Goal: Task Accomplishment & Management: Manage account settings

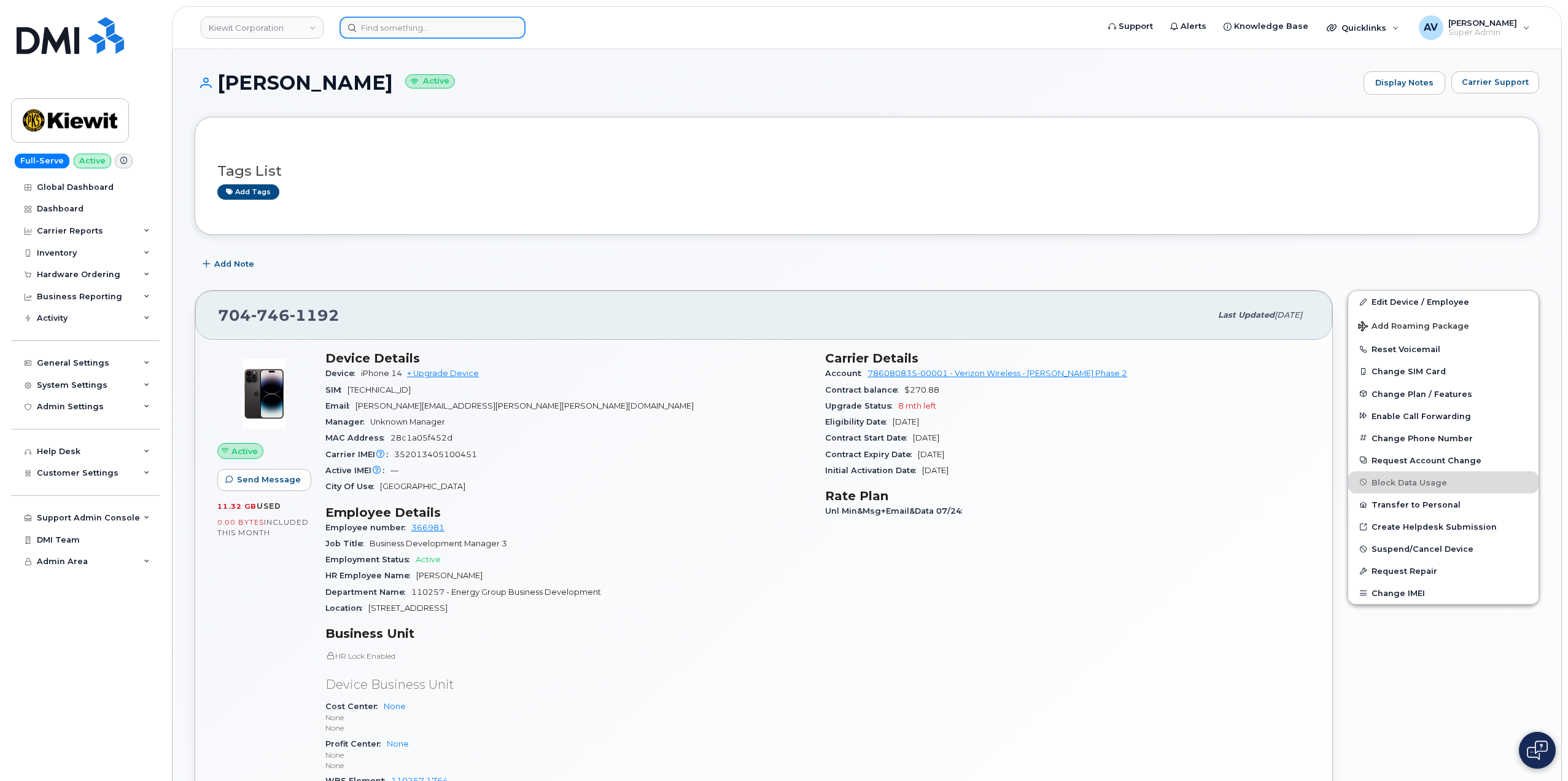
scroll to position [245, 0]
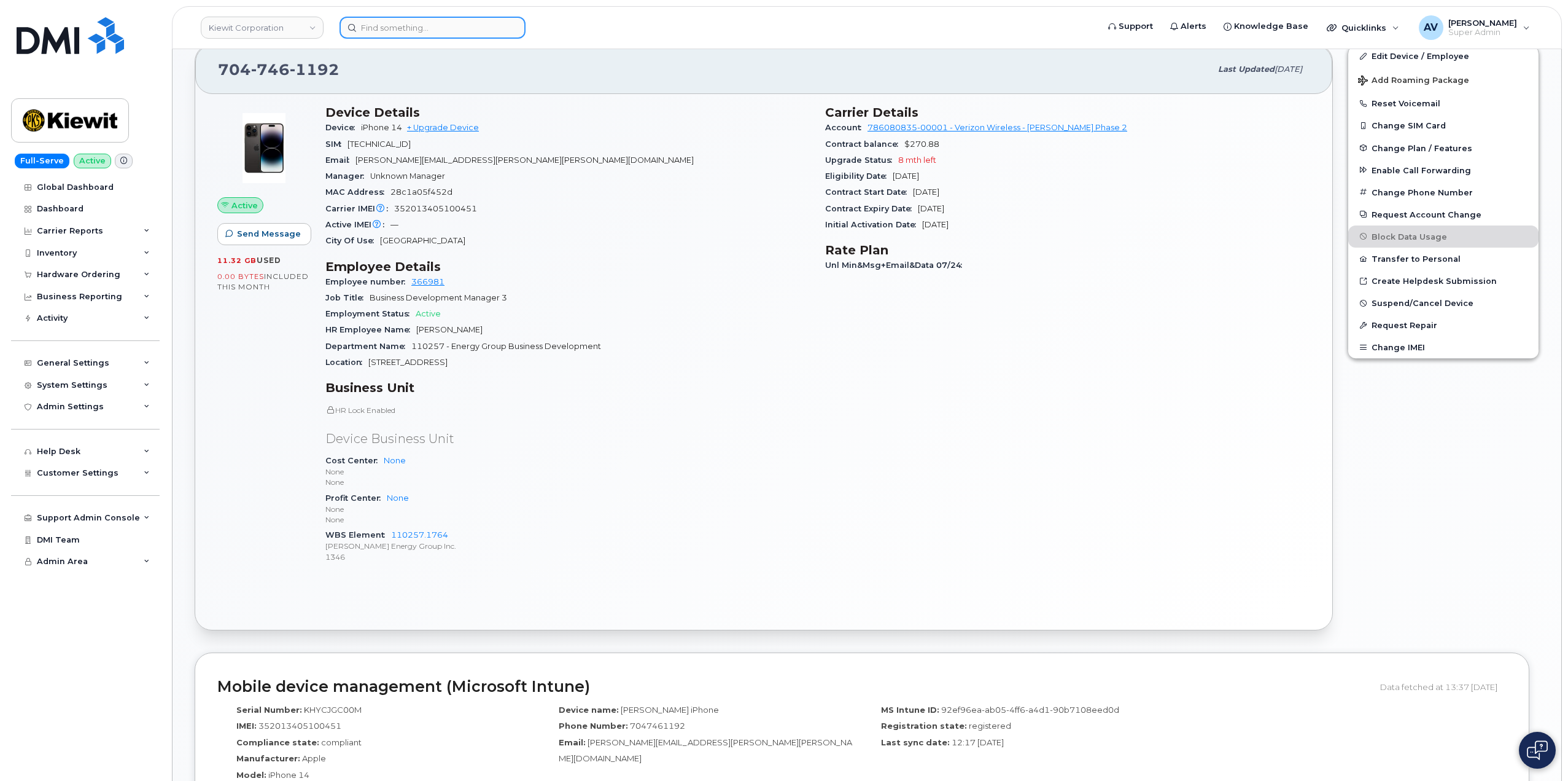
click at [436, 28] on input at bounding box center [432, 28] width 186 height 22
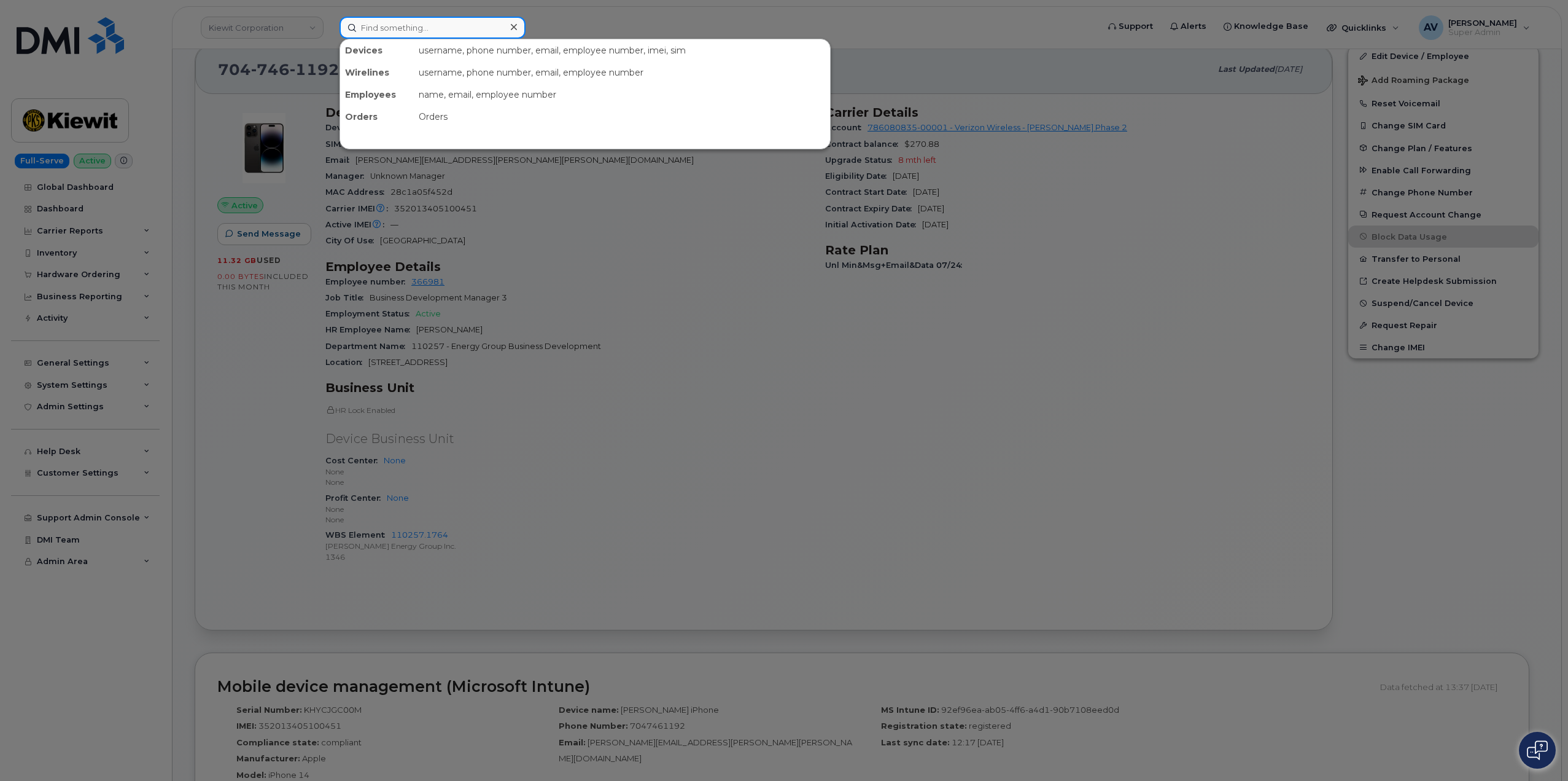
paste input "[PERSON_NAME]"
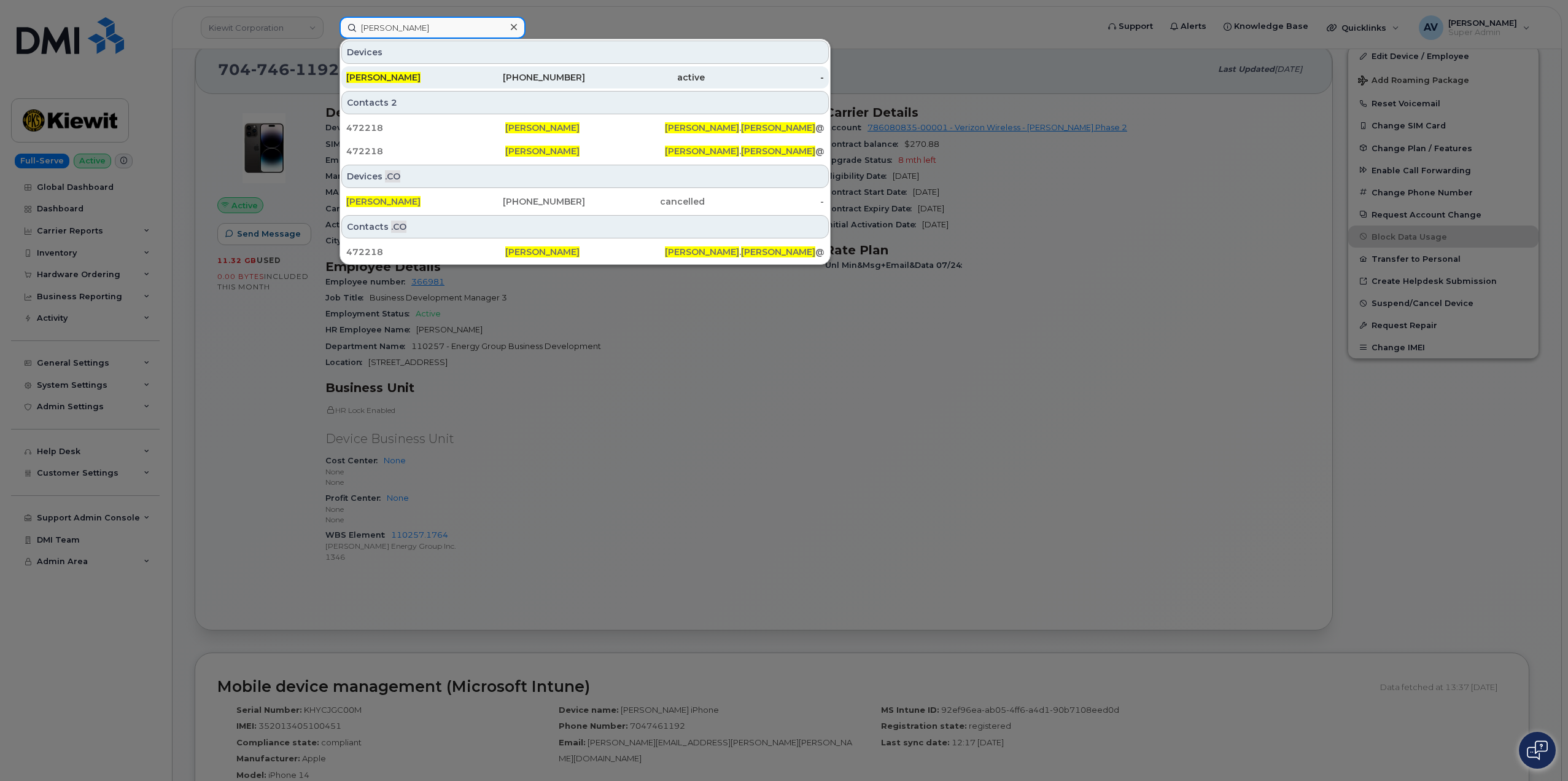
type input "[PERSON_NAME]"
click at [447, 77] on div "[PERSON_NAME]" at bounding box center [406, 77] width 120 height 13
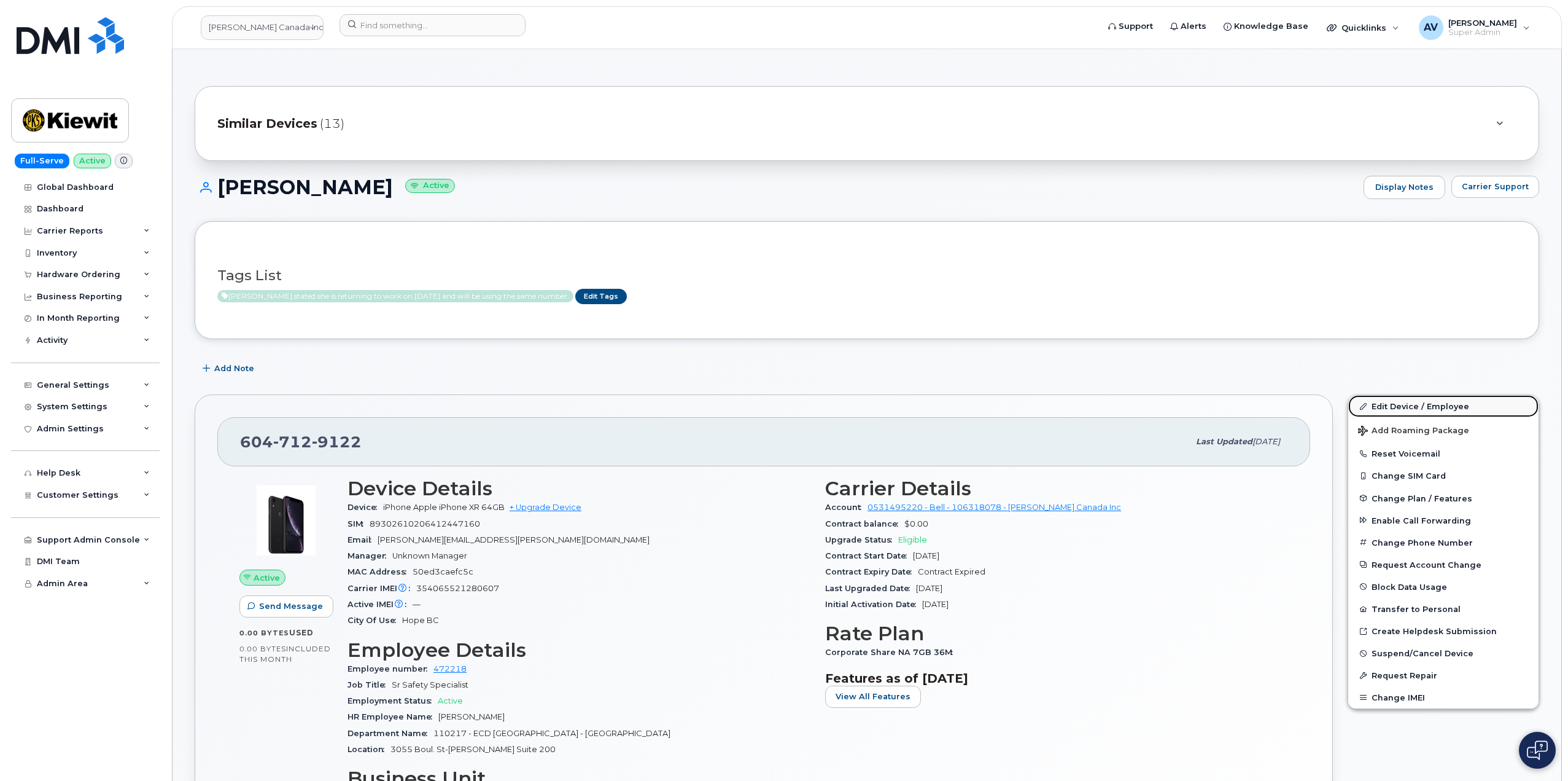
click at [1388, 408] on link "Edit Device / Employee" at bounding box center [1443, 406] width 190 height 22
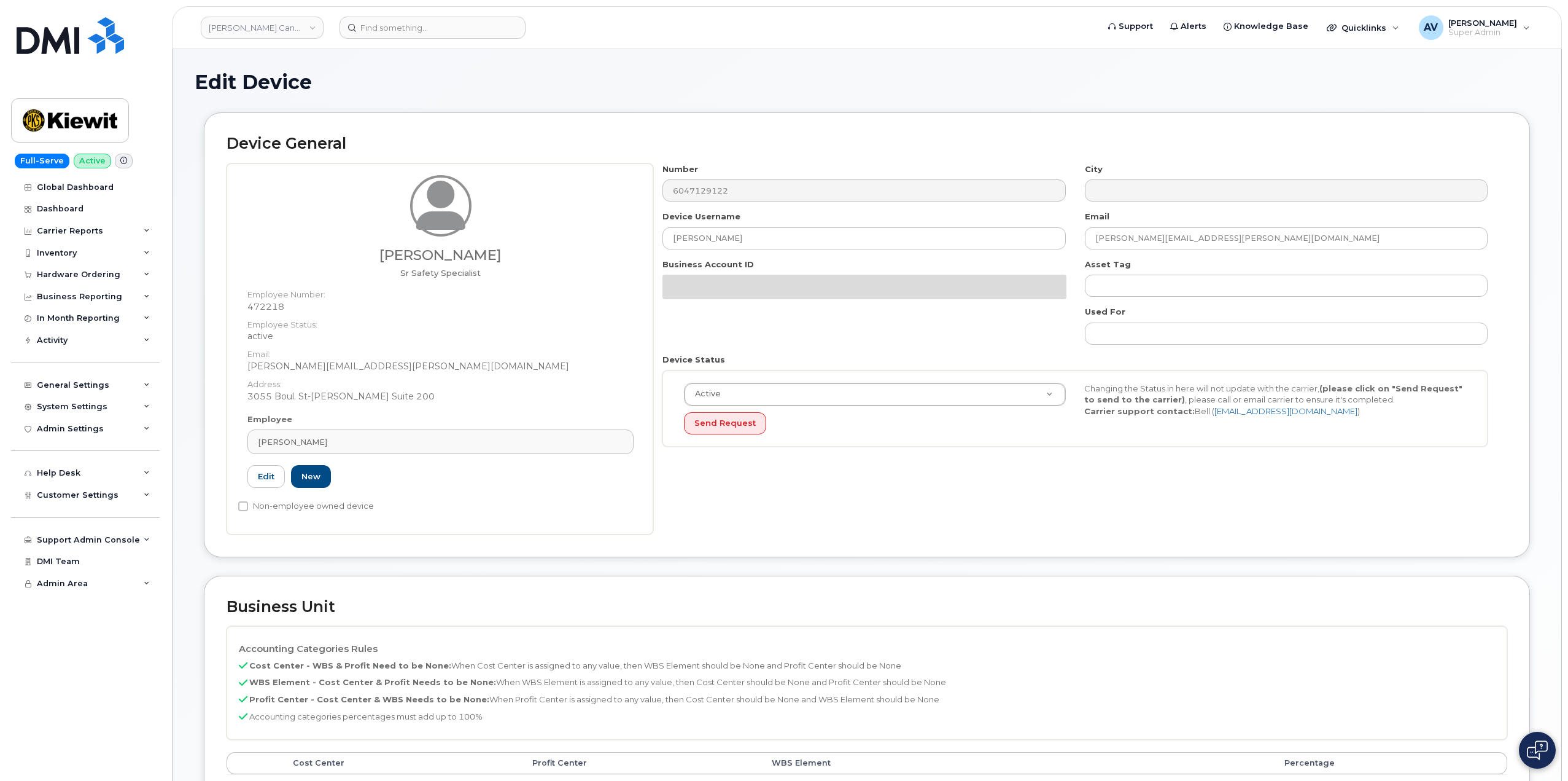
select select "14059"
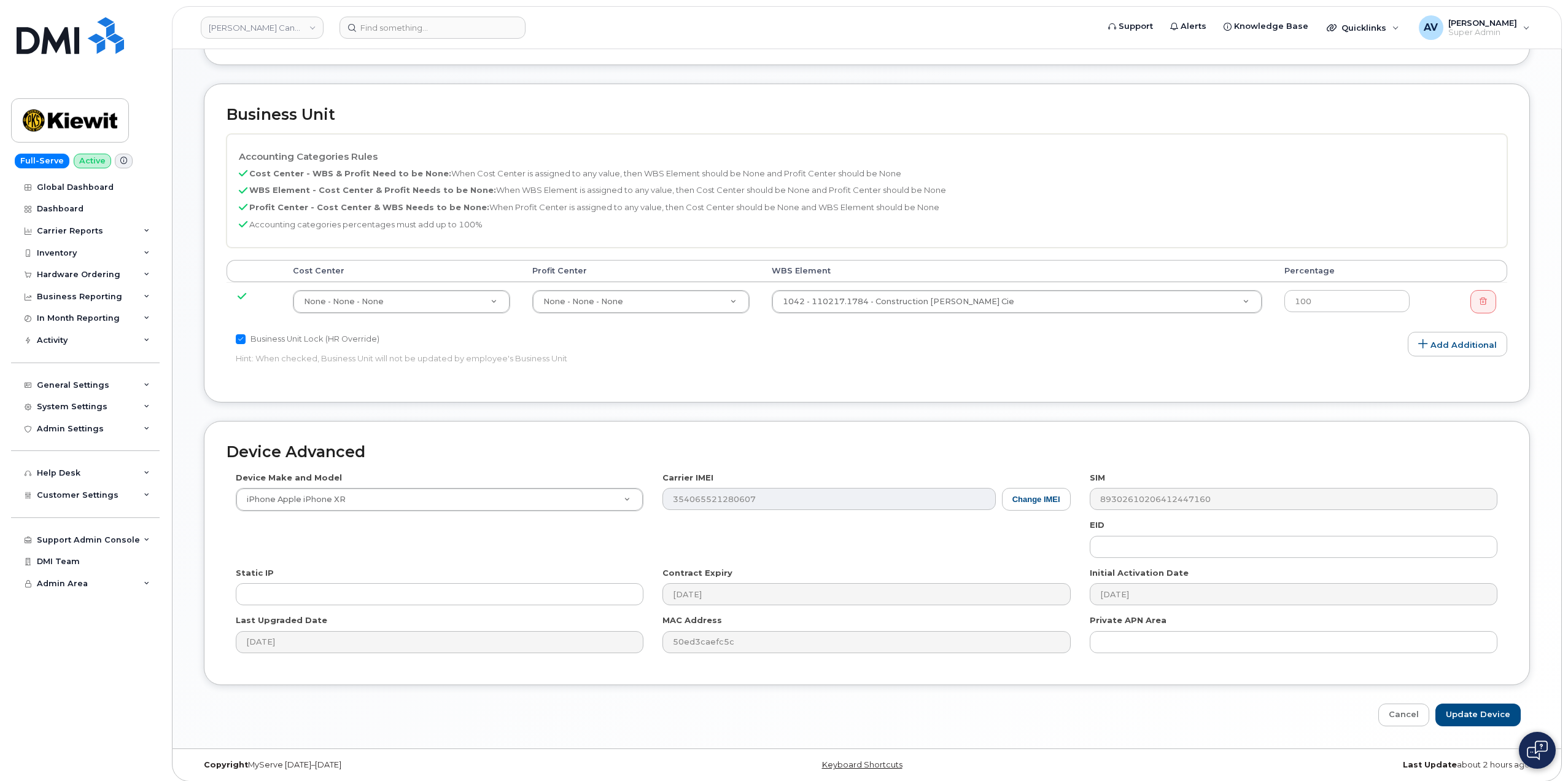
scroll to position [499, 0]
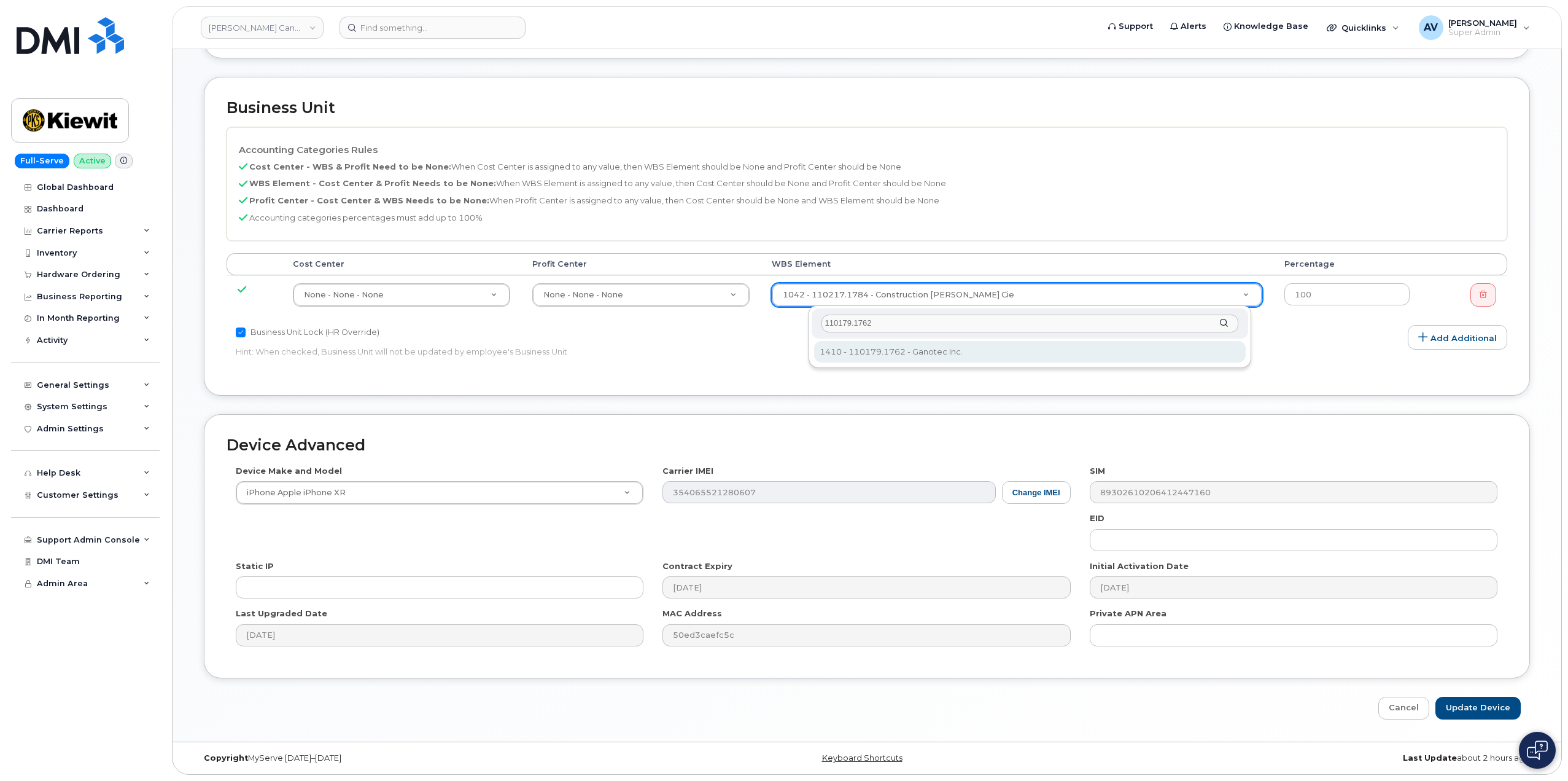
type input "110179.1762"
type input "33454905"
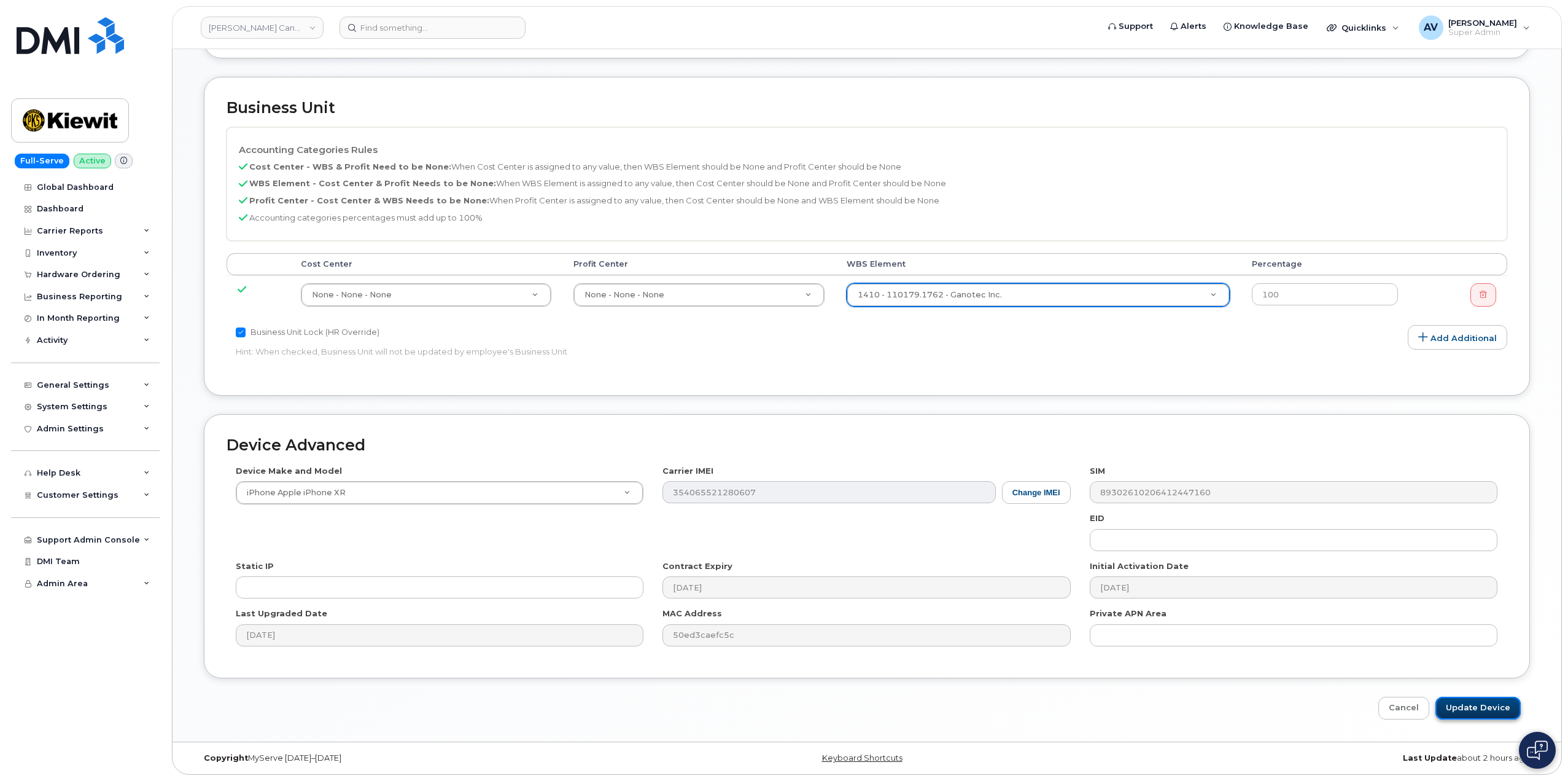
click at [1479, 708] on input "Update Device" at bounding box center [1477, 708] width 85 height 23
type input "Saving..."
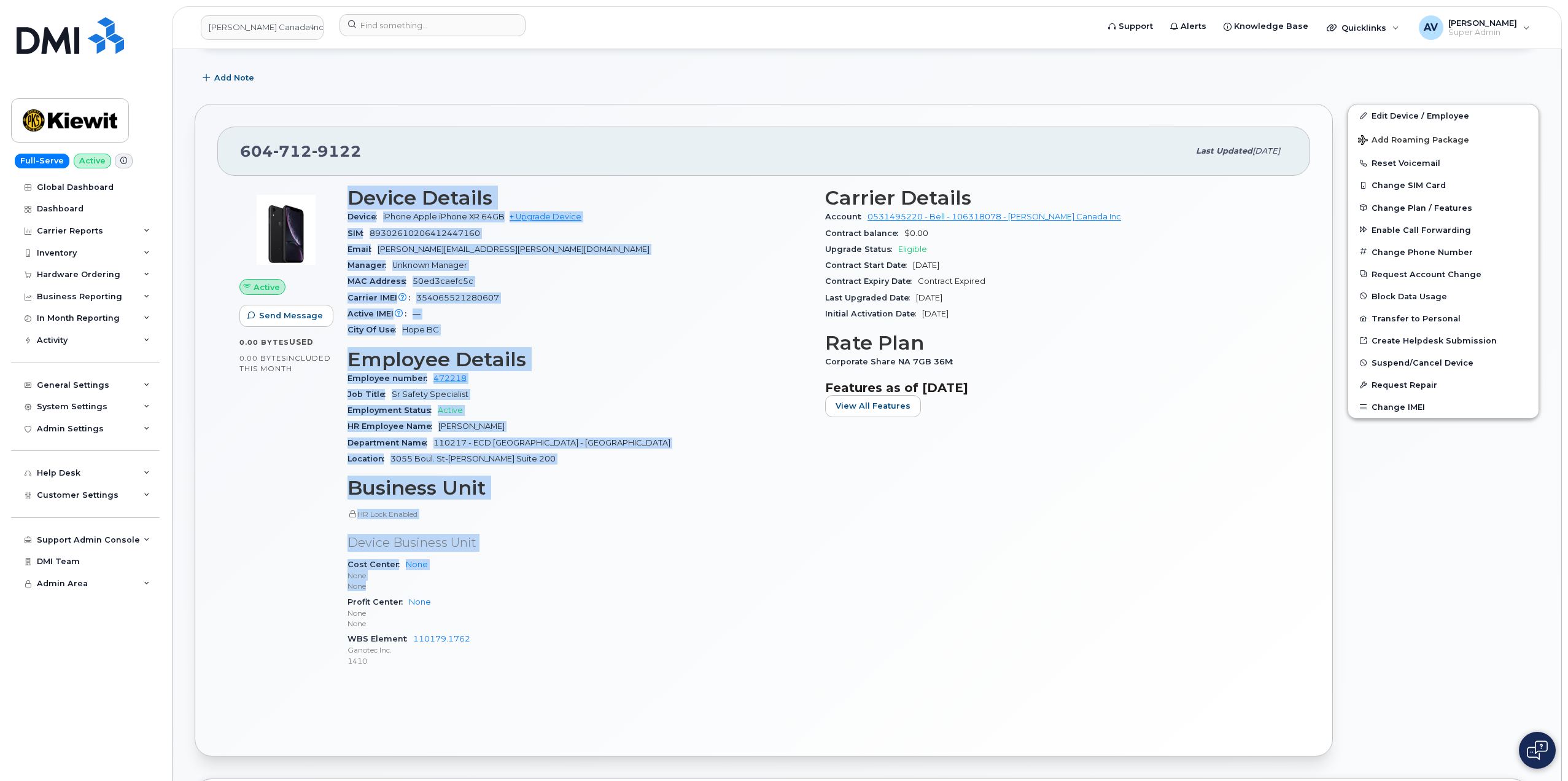
scroll to position [307, 0]
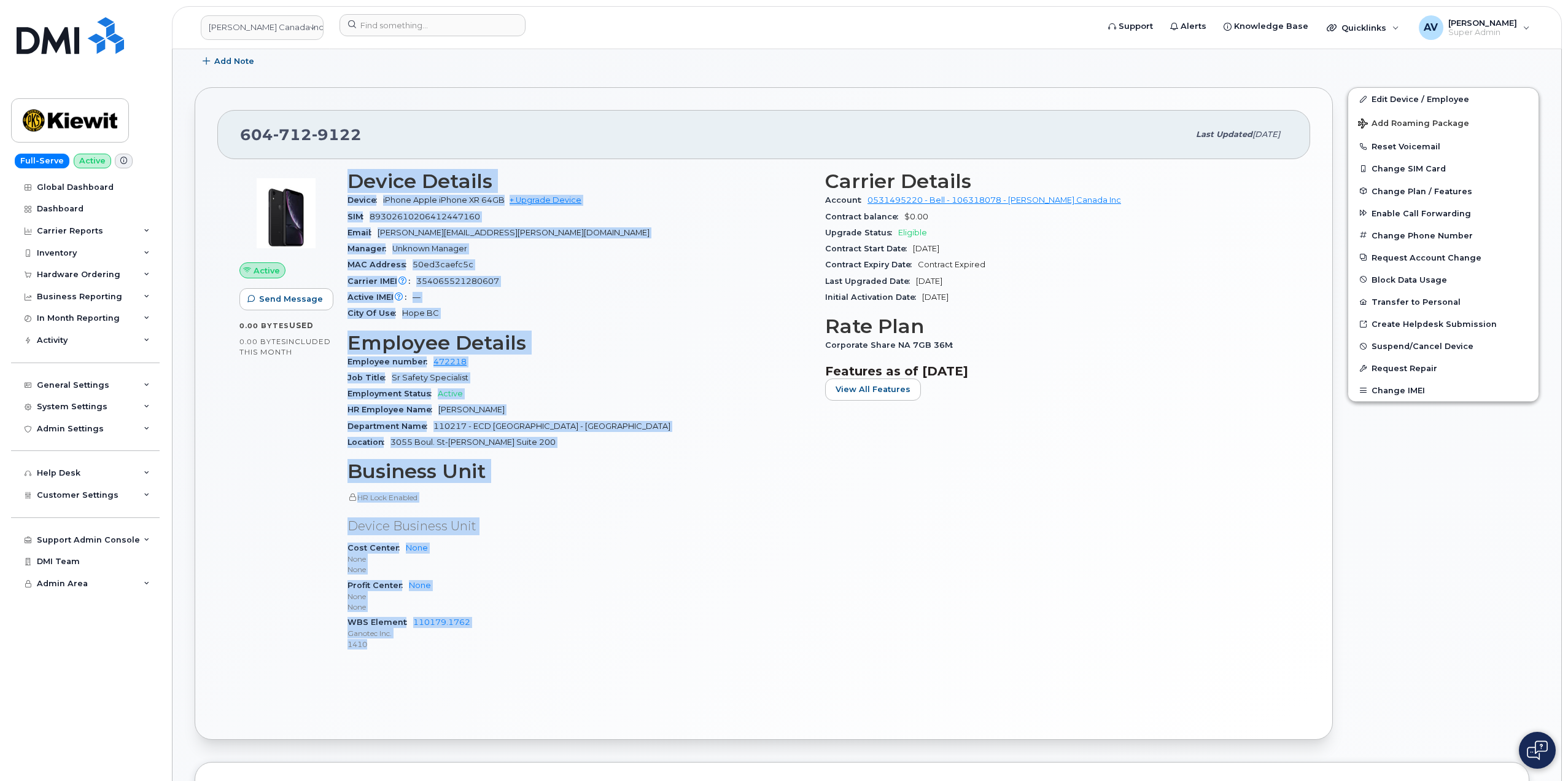
drag, startPoint x: 351, startPoint y: 483, endPoint x: 594, endPoint y: 642, distance: 290.4
click at [594, 642] on div "Device Details Device iPhone Apple iPhone XR 64GB + Upgrade Device SIM 89302610…" at bounding box center [578, 415] width 477 height 506
copy div "Device Details Device iPhone Apple iPhone XR 64GB + Upgrade Device SIM 89302610…"
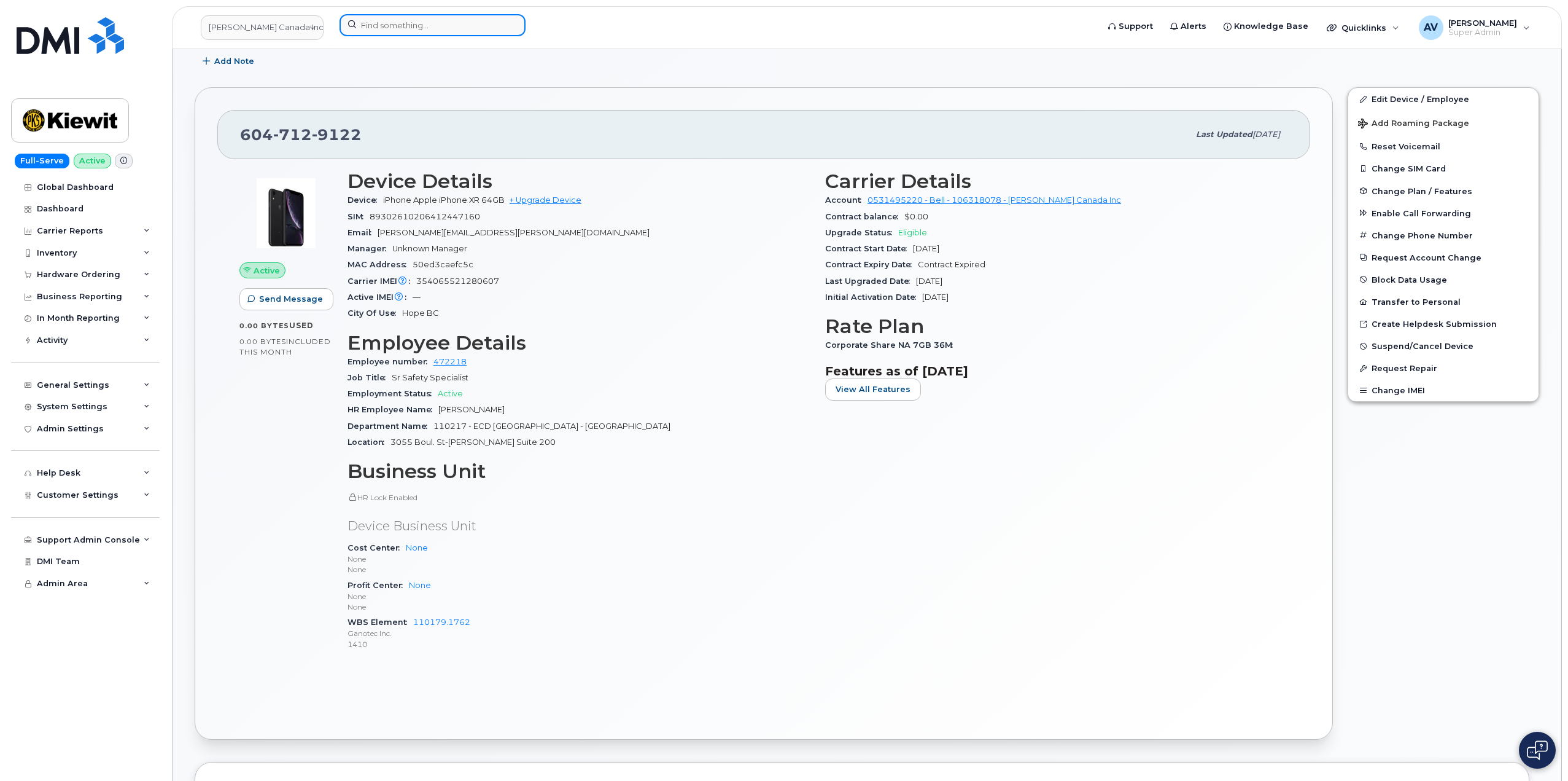
click at [394, 18] on input at bounding box center [432, 25] width 186 height 22
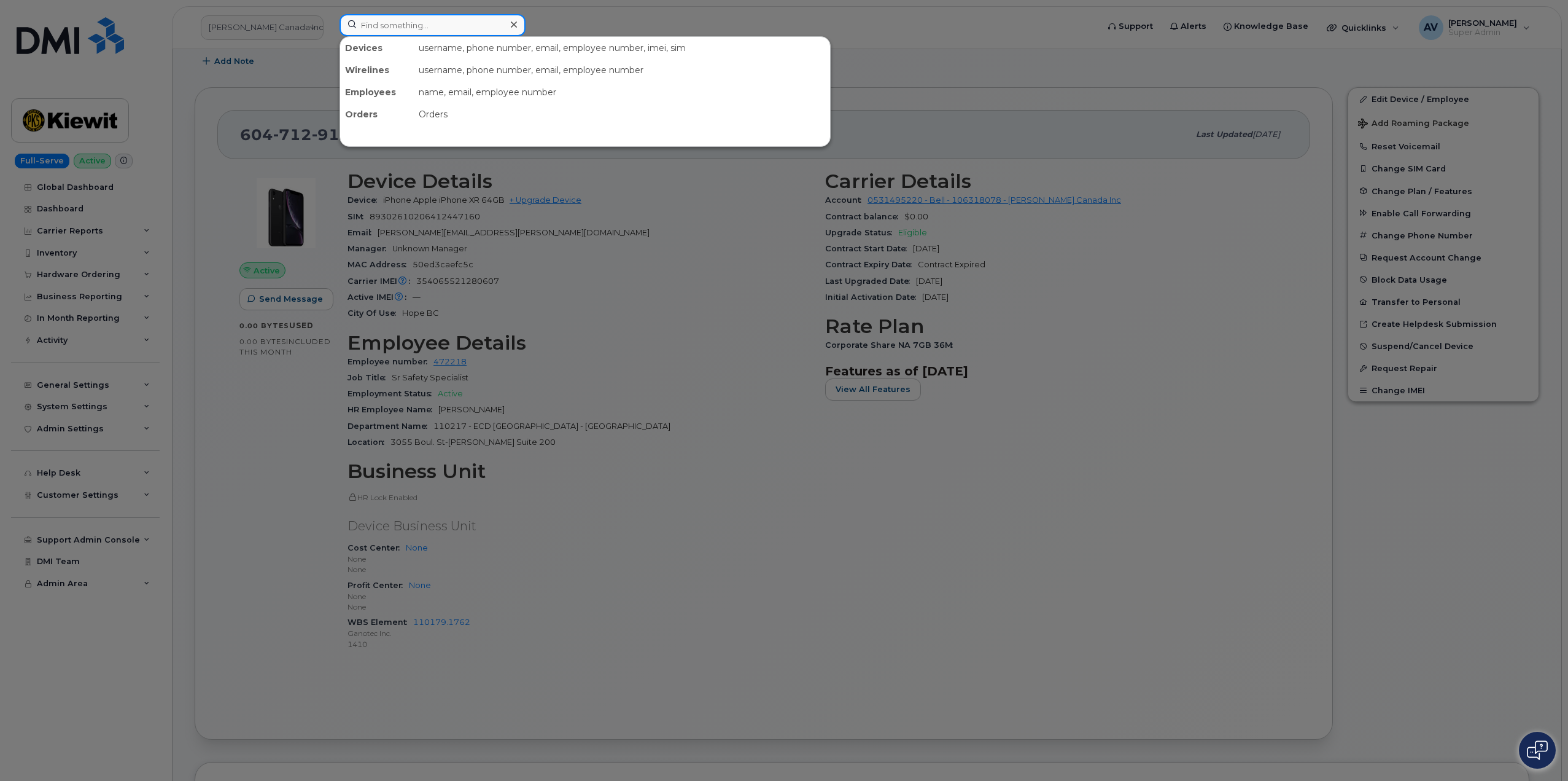
paste input "Sydney Reeves"
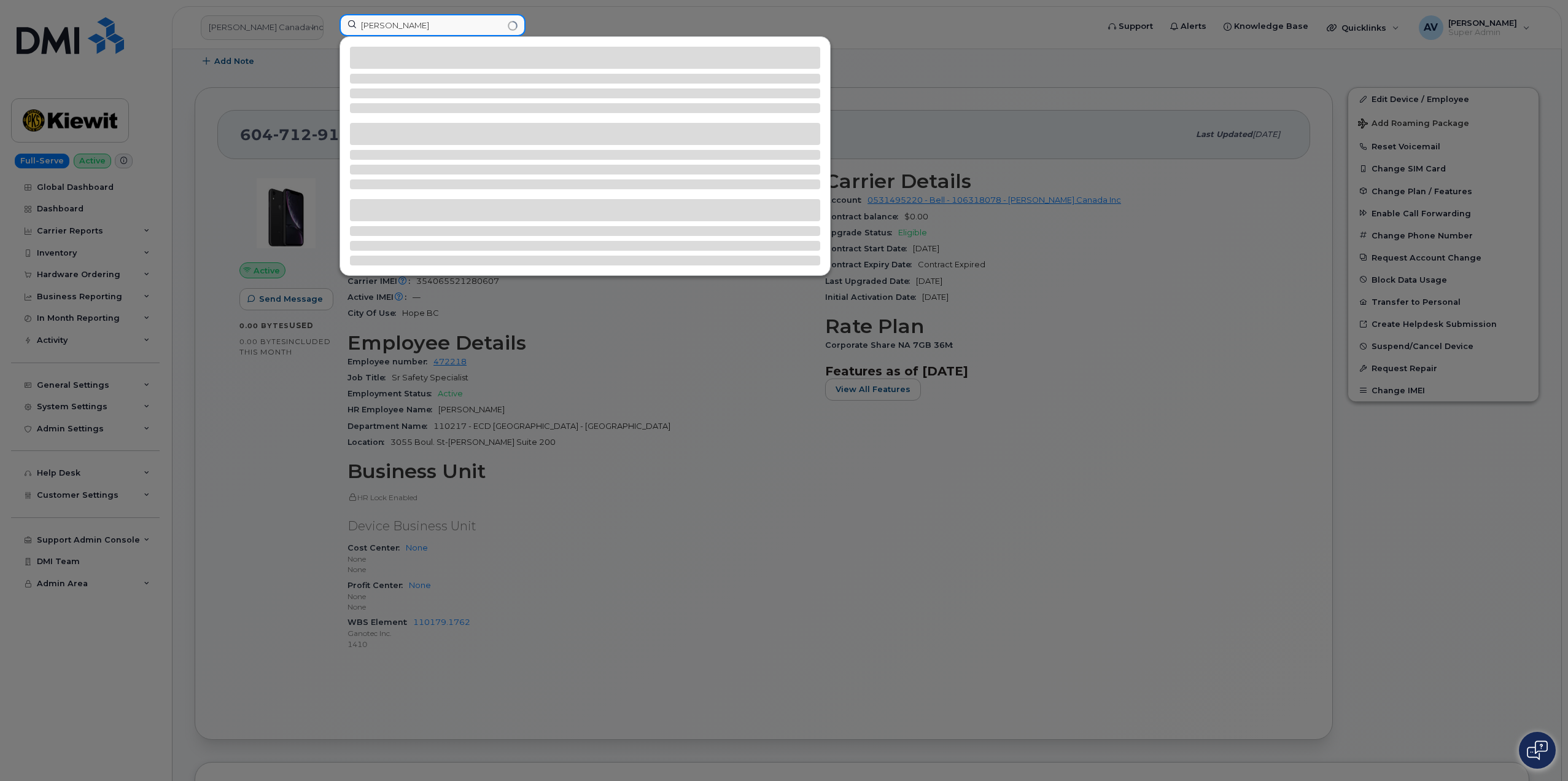
type input "Sydney Reeves"
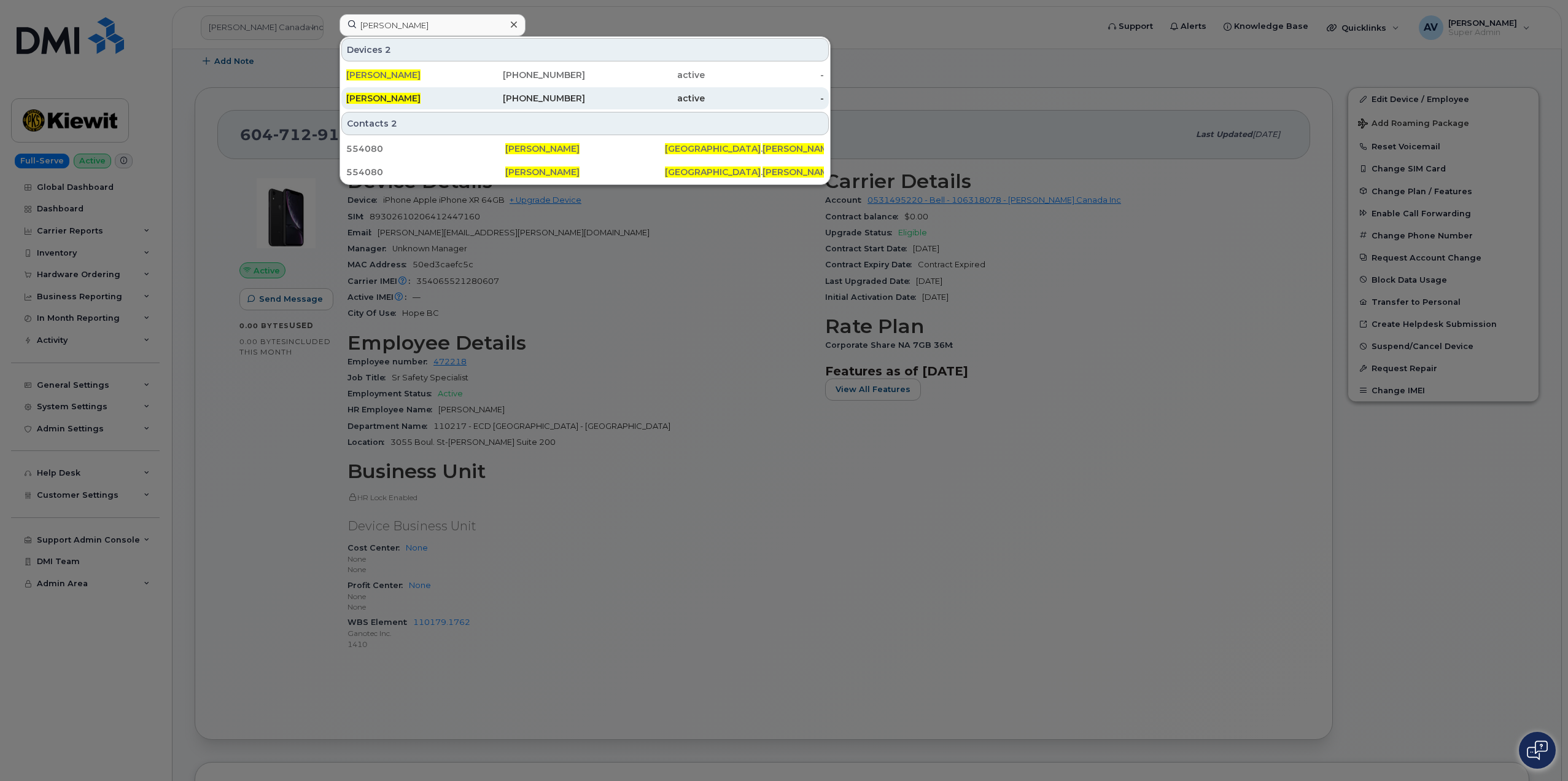
click at [449, 96] on div "[PERSON_NAME]" at bounding box center [406, 98] width 120 height 13
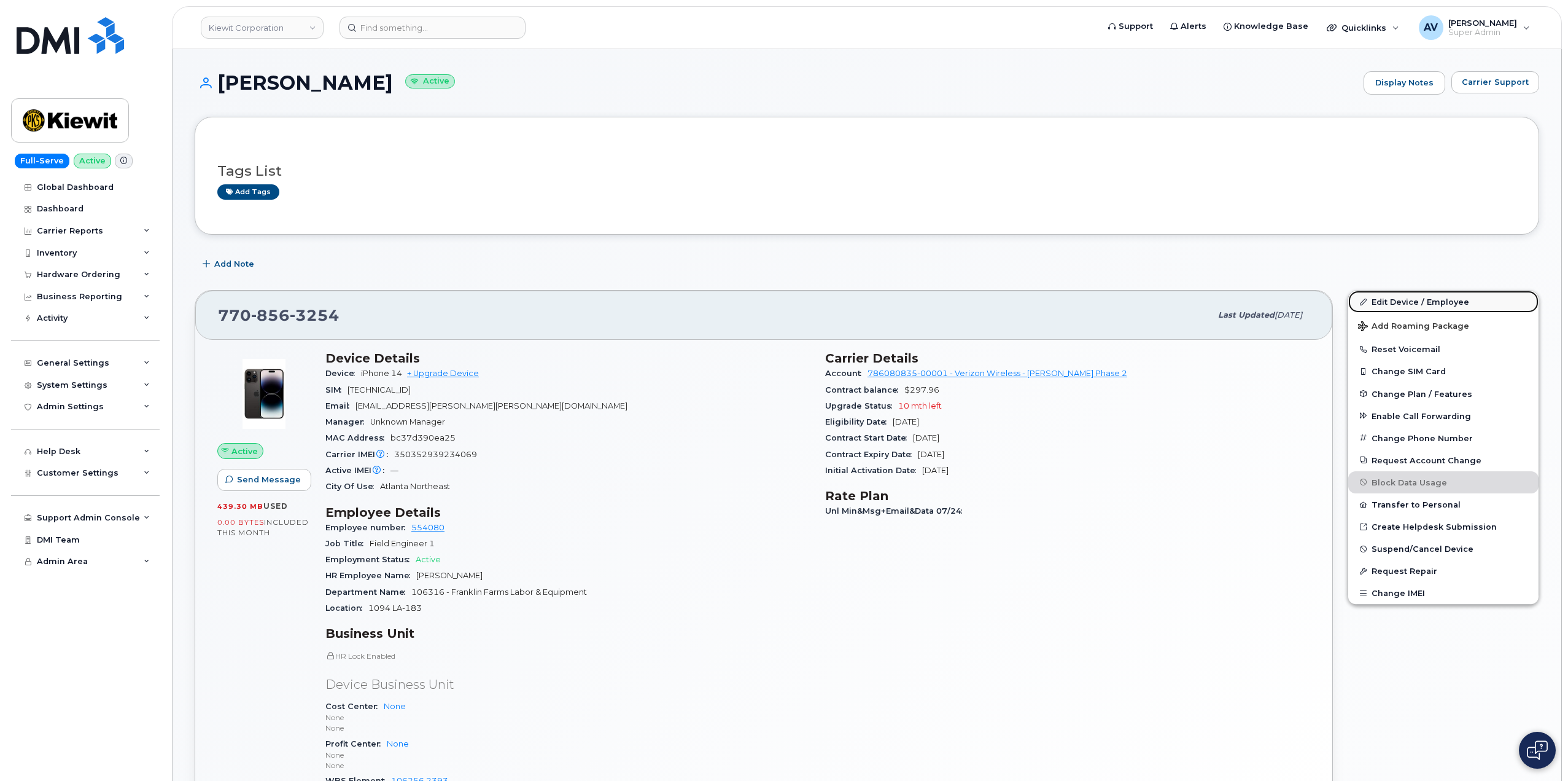
click at [1380, 301] on link "Edit Device / Employee" at bounding box center [1443, 302] width 190 height 22
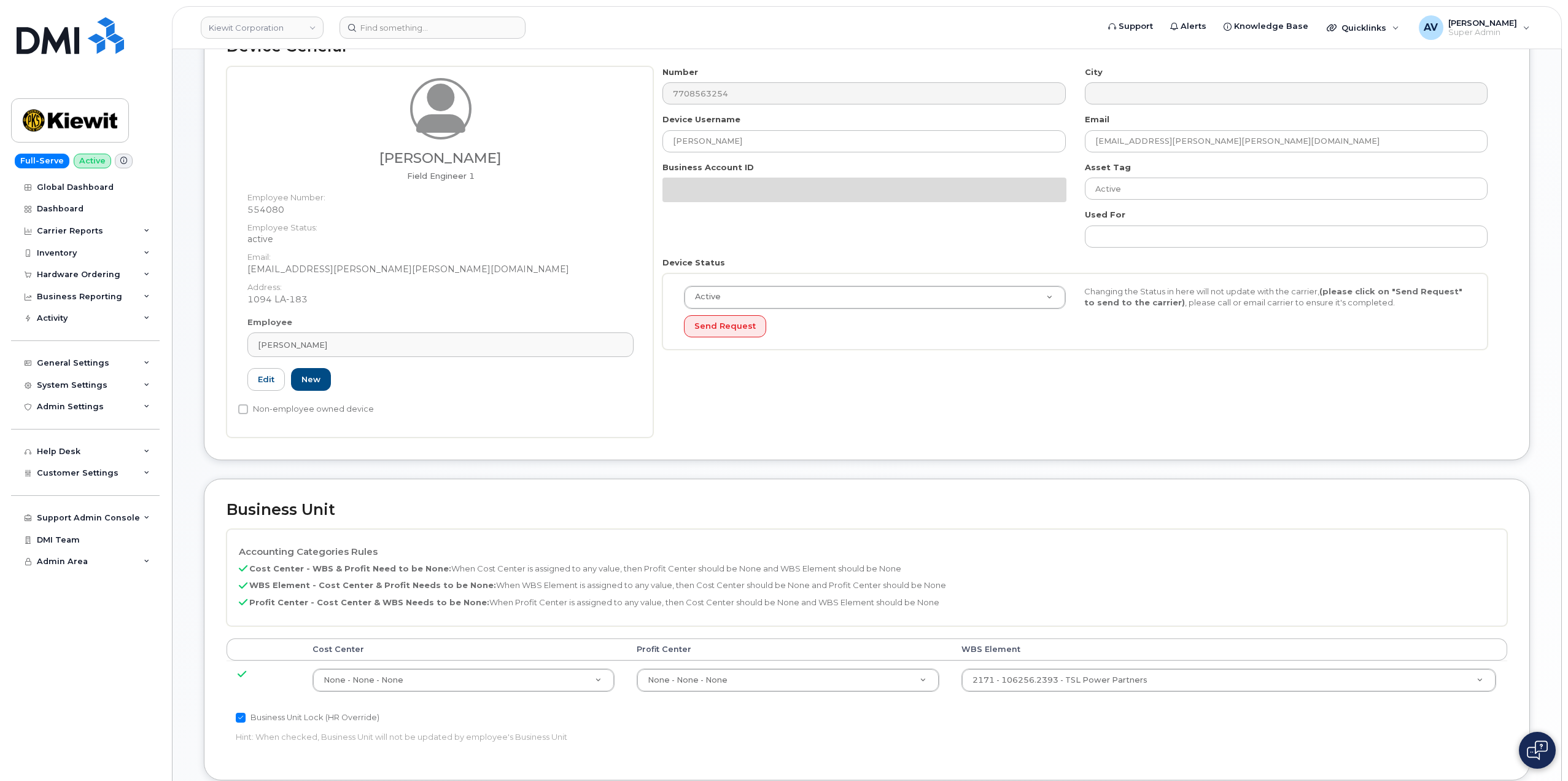
scroll to position [368, 0]
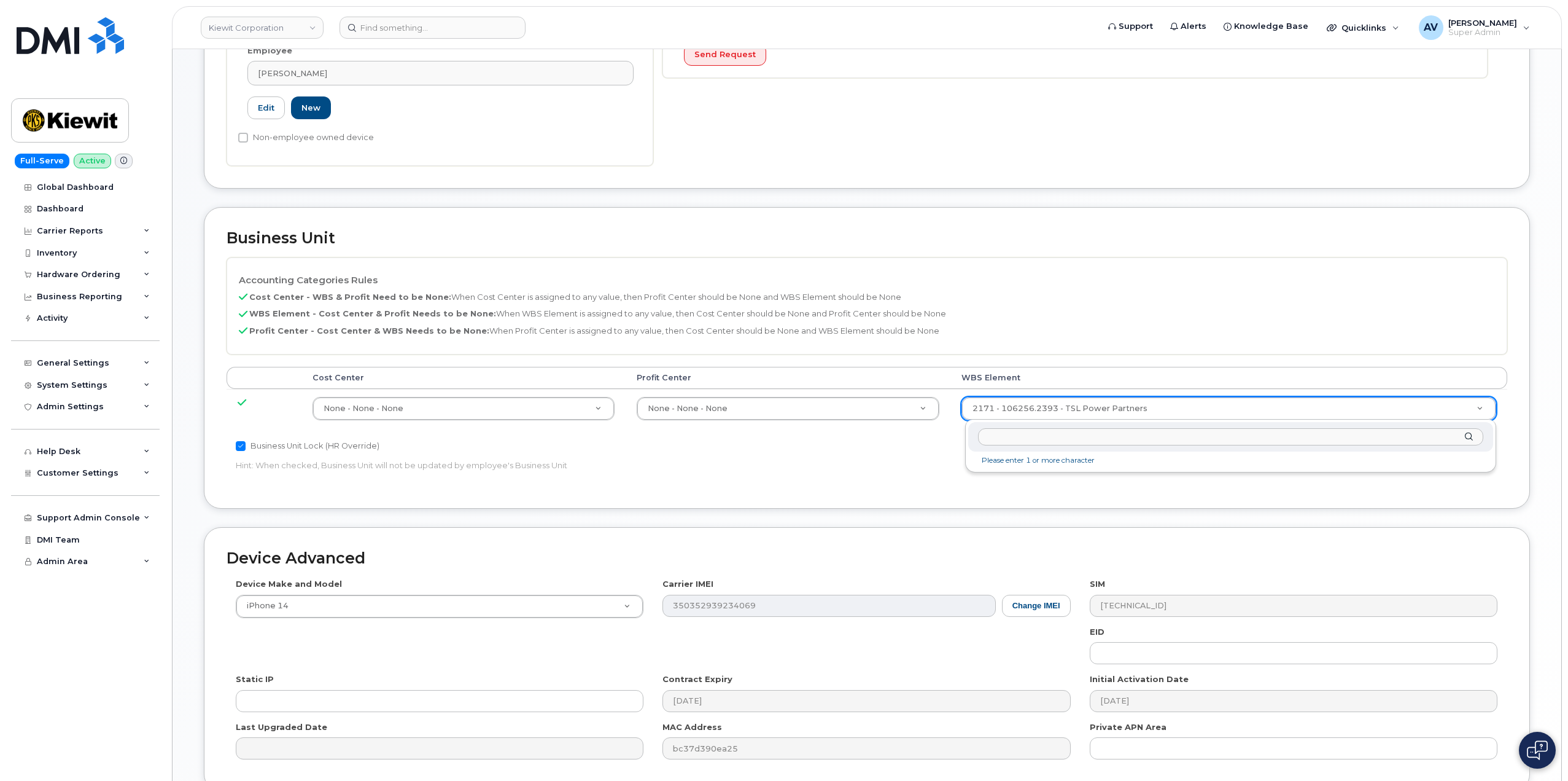
drag, startPoint x: 1057, startPoint y: 413, endPoint x: 1061, endPoint y: 419, distance: 7.2
type input "106256.2393"
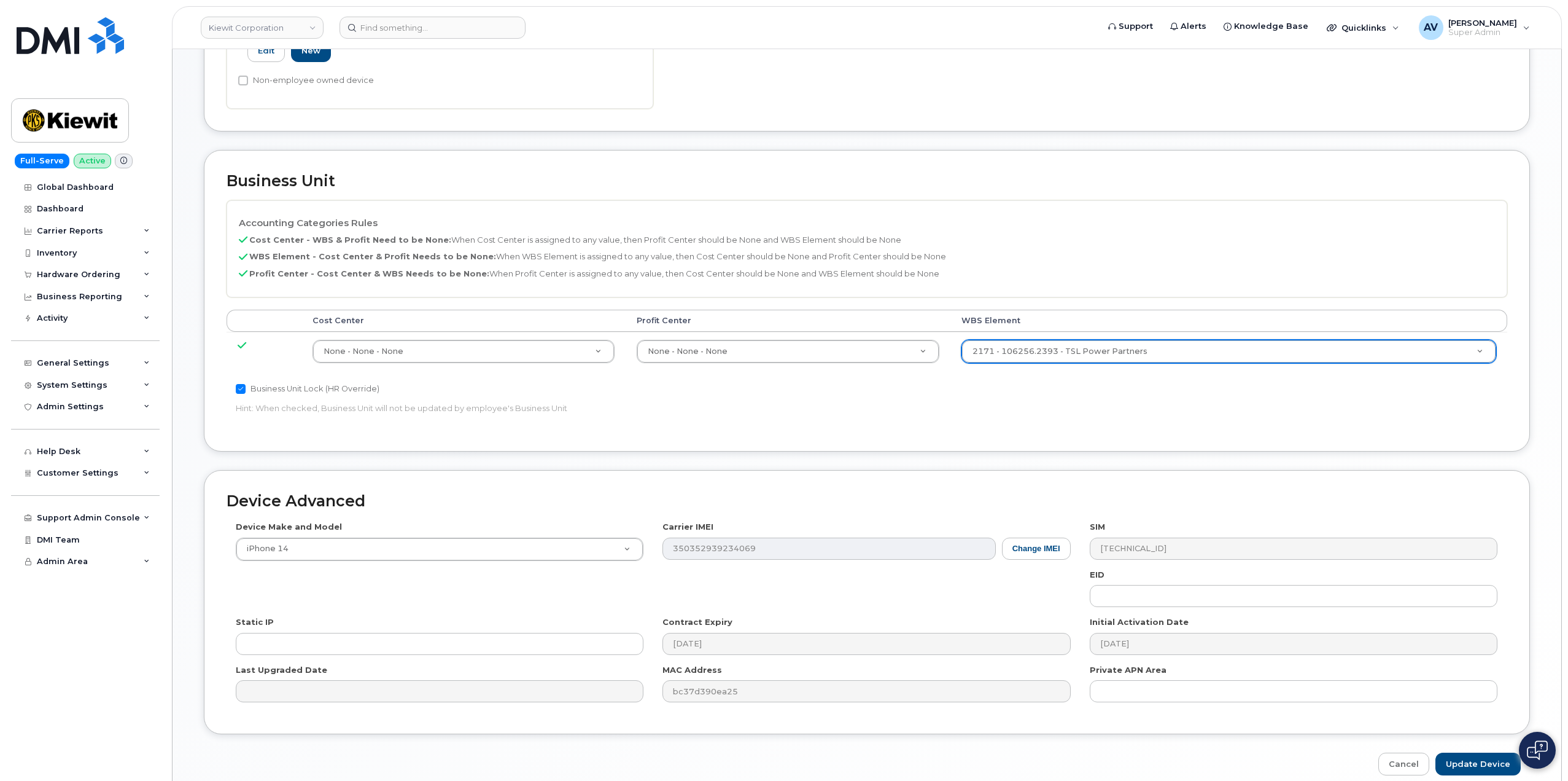
scroll to position [482, 0]
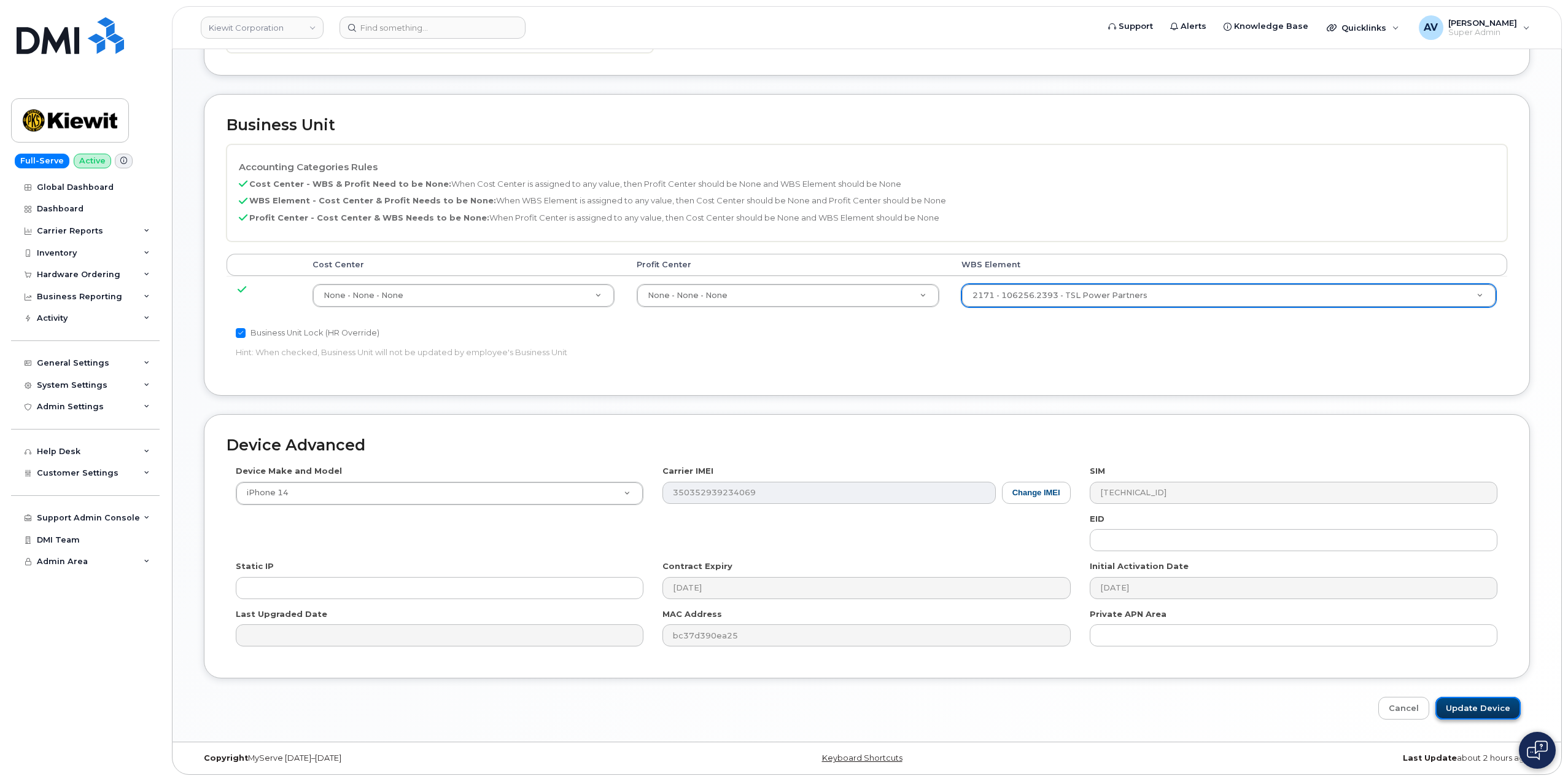
click at [1491, 705] on input "Update Device" at bounding box center [1477, 708] width 85 height 23
type input "Saving..."
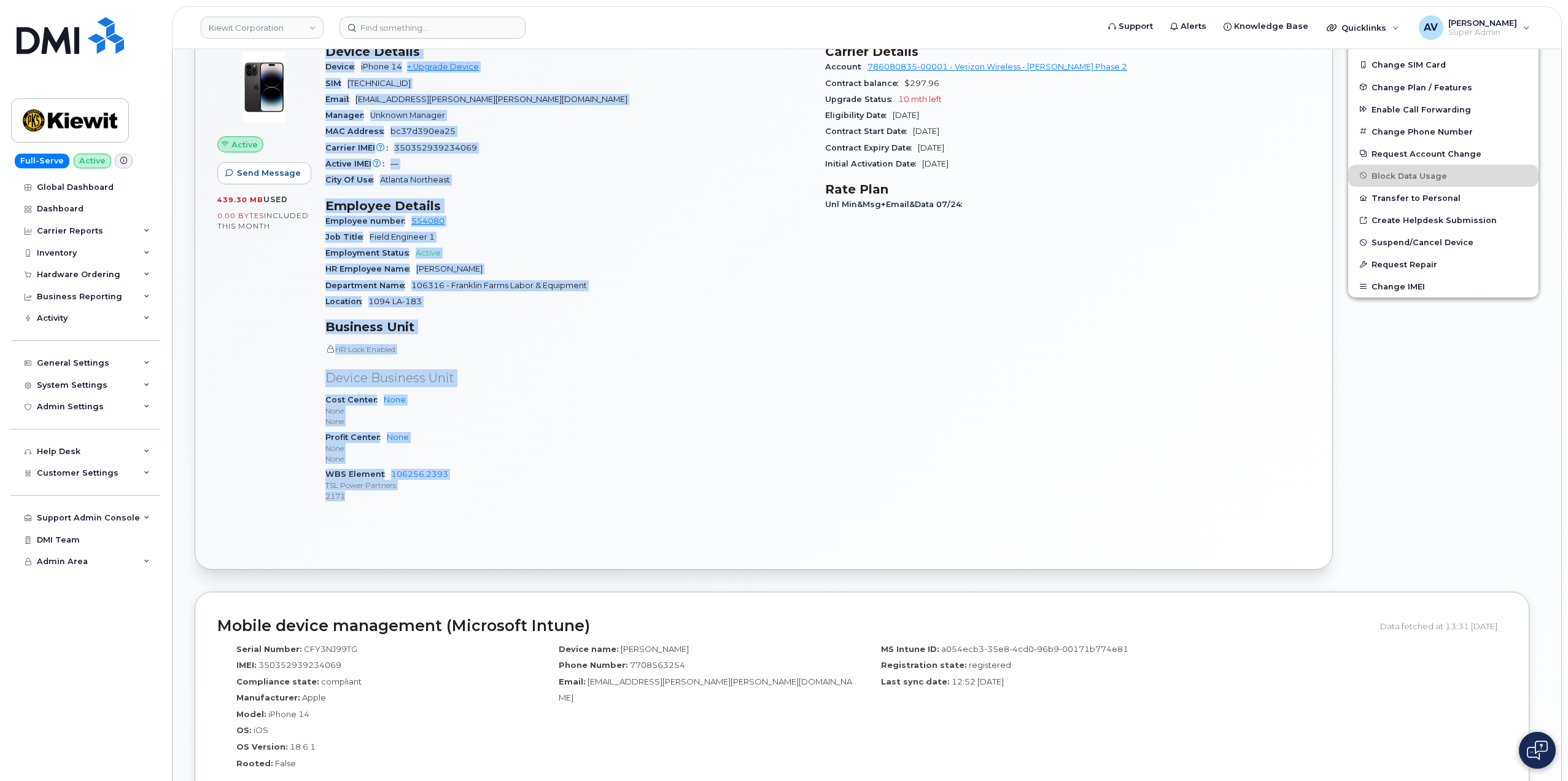
scroll to position [307, 0]
drag, startPoint x: 323, startPoint y: 357, endPoint x: 491, endPoint y: 515, distance: 230.6
click at [491, 515] on div "Device Details Device iPhone 14 + Upgrade Device SIM 89148000010823892690 Email…" at bounding box center [567, 278] width 500 height 483
copy div "Device Details Device iPhone 14 + Upgrade Device SIM 89148000010823892690 Email…"
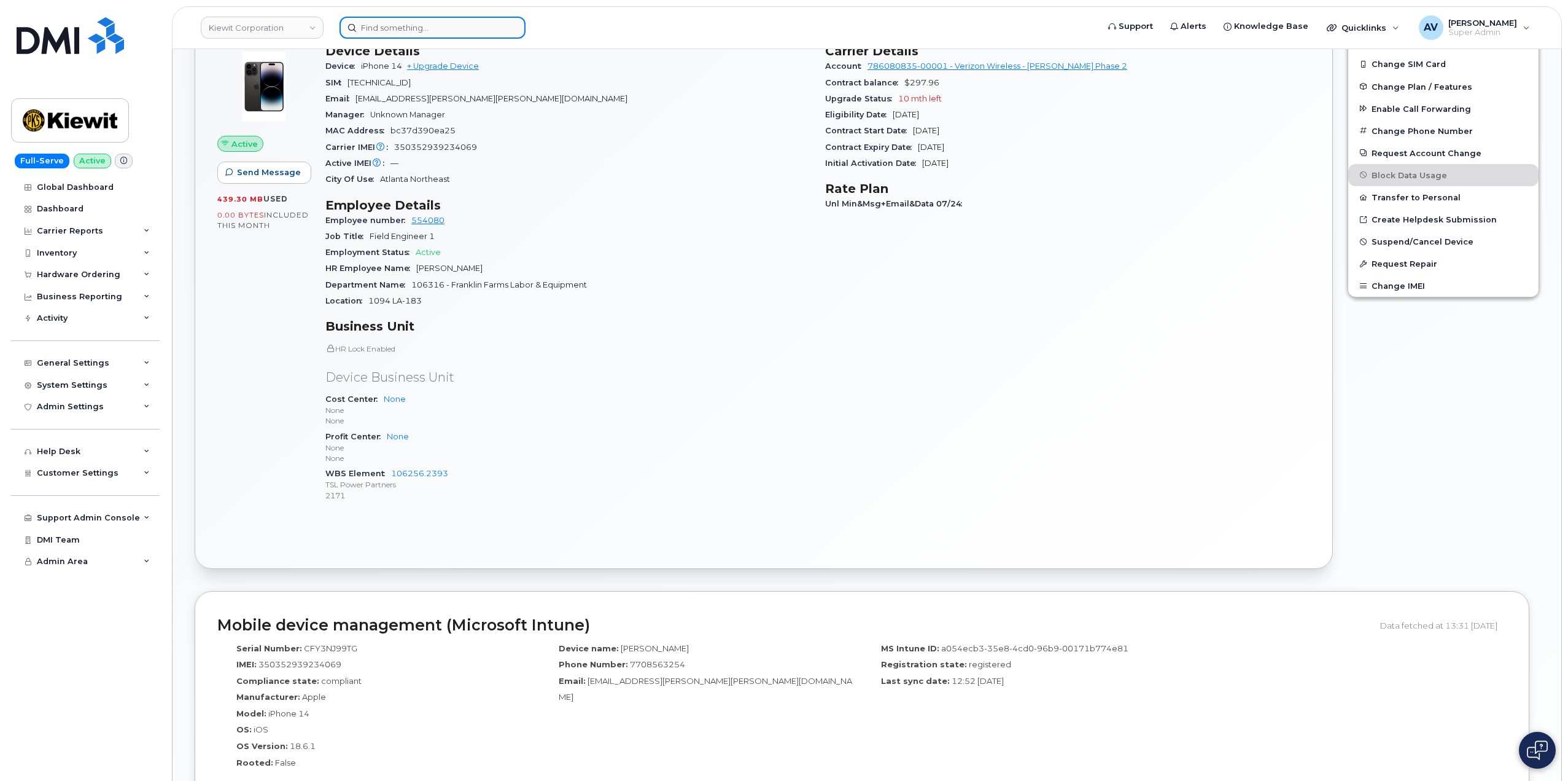
click at [410, 34] on input at bounding box center [432, 28] width 186 height 22
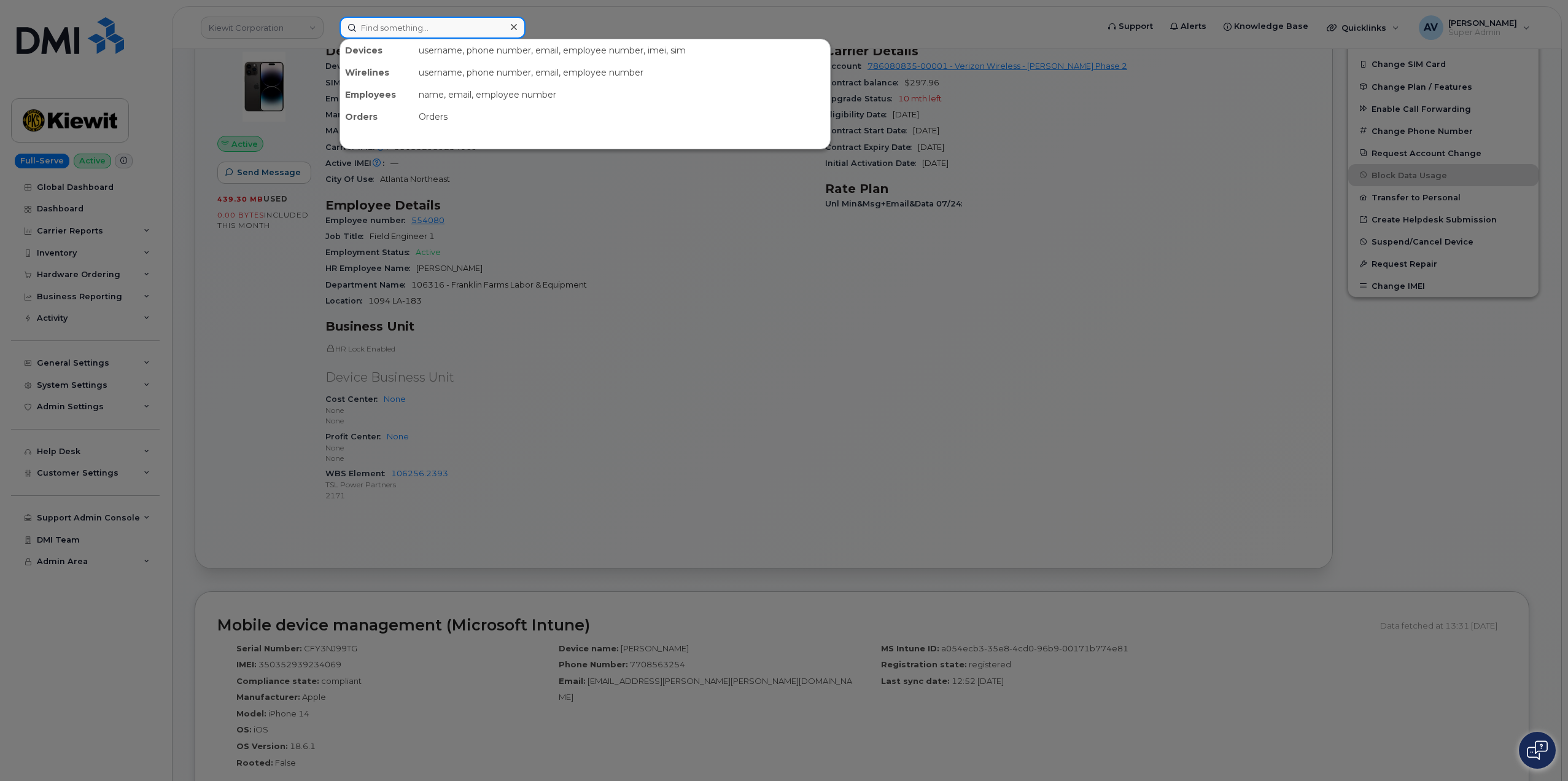
paste input "Timothy Earnhart"
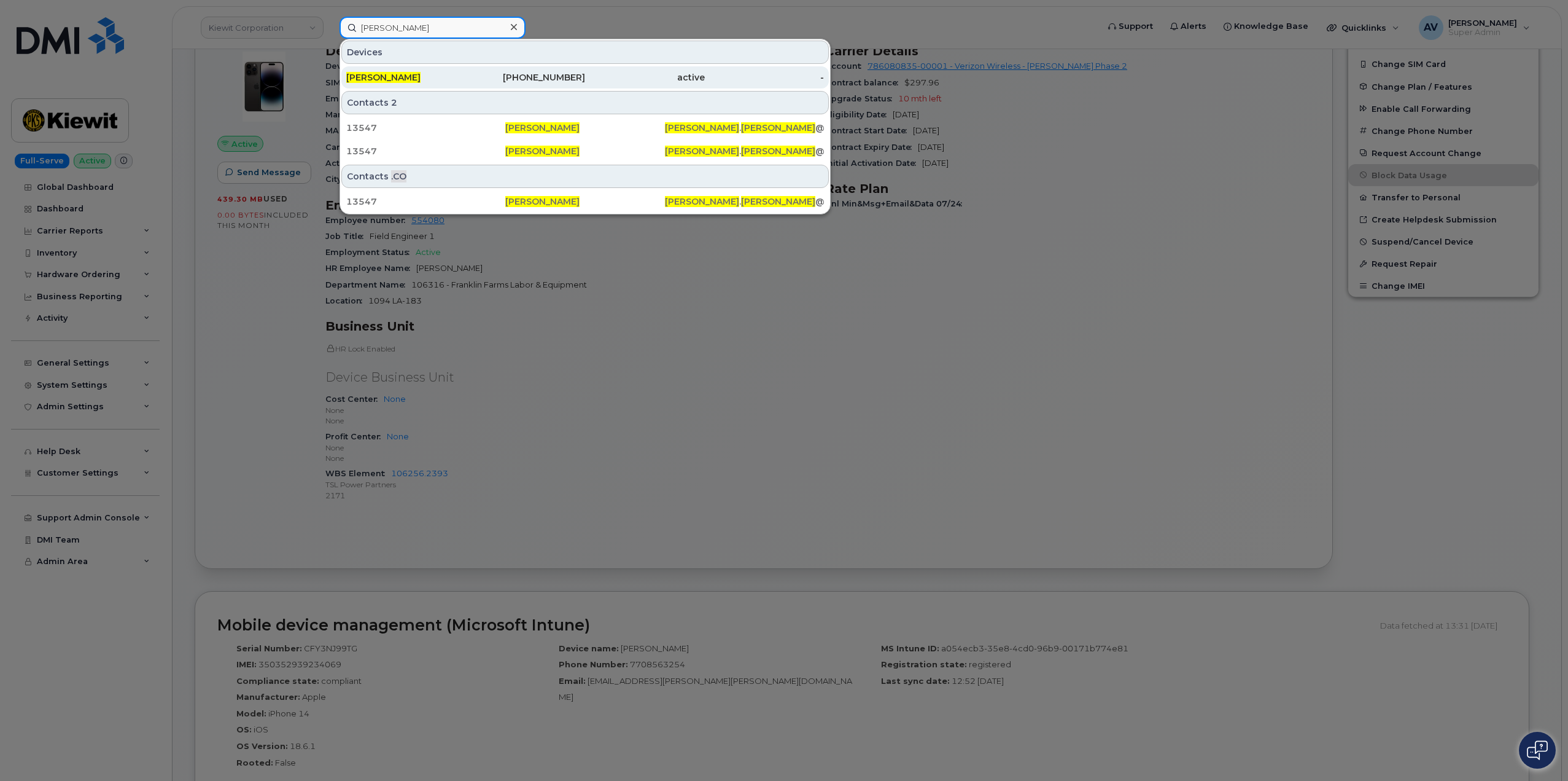
type input "Timothy Earnhart"
click at [459, 77] on div "TIMOTHY EARNHART" at bounding box center [406, 77] width 120 height 13
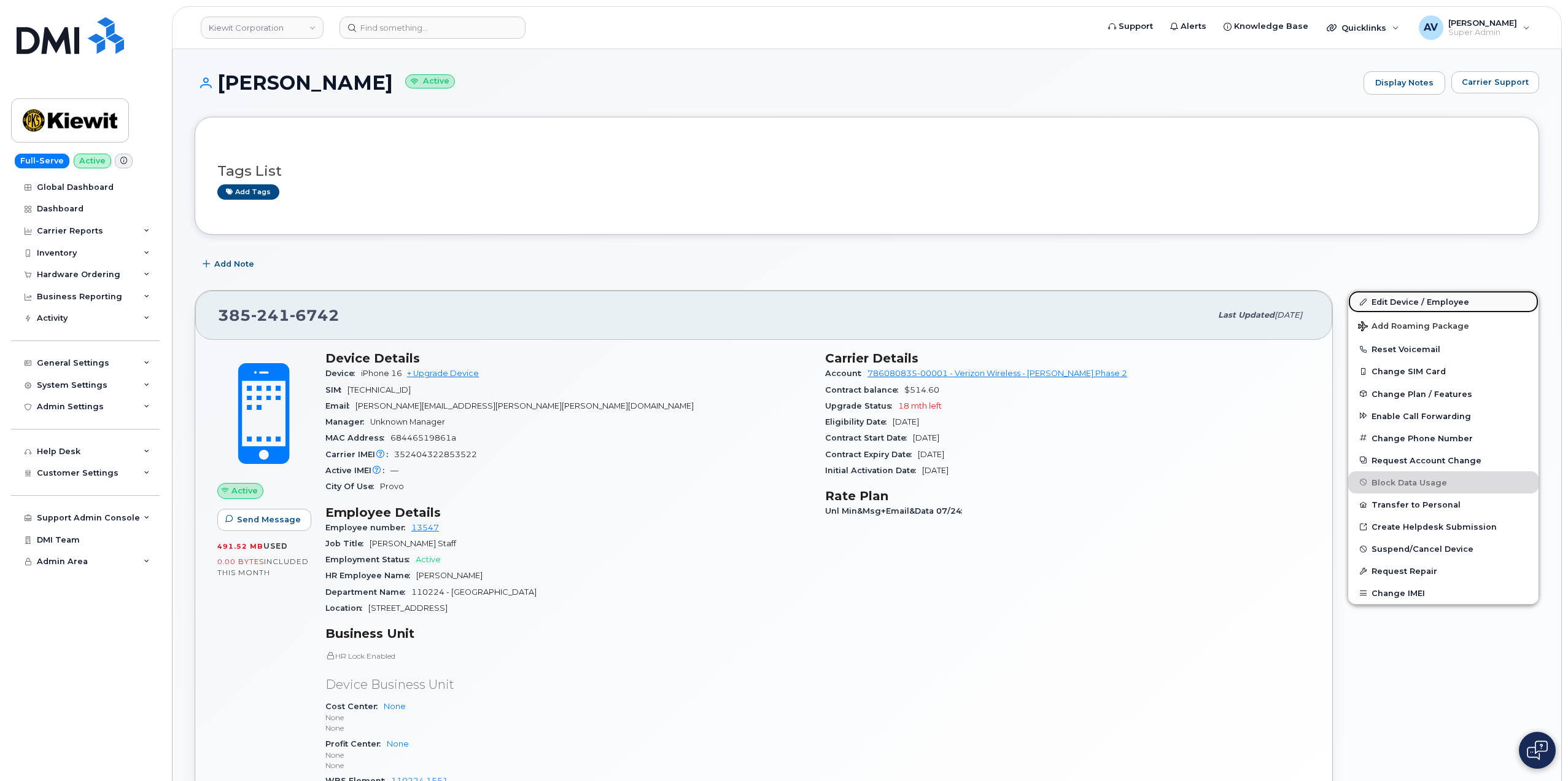
click at [1396, 300] on link "Edit Device / Employee" at bounding box center [1443, 302] width 190 height 22
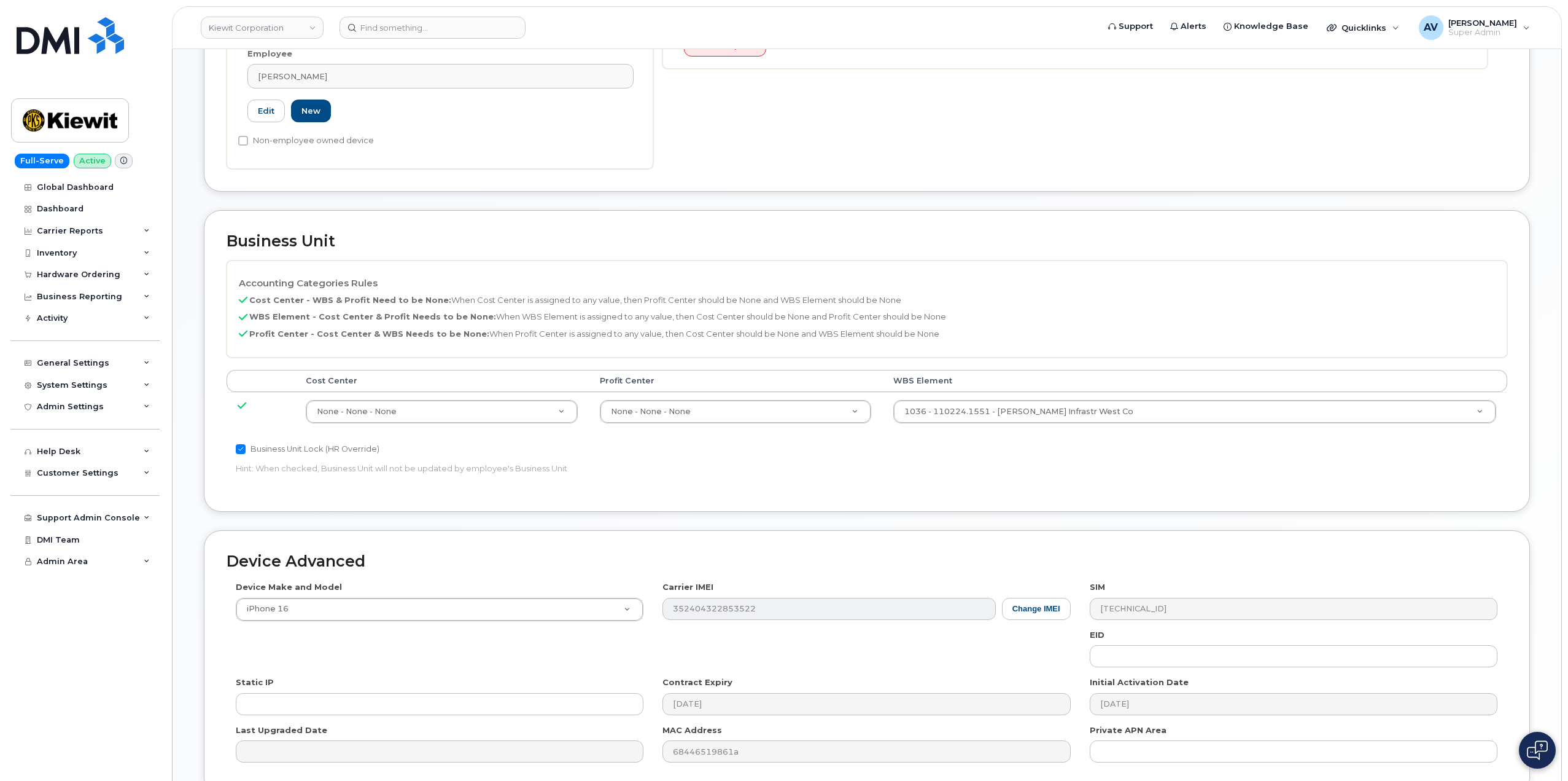
scroll to position [482, 0]
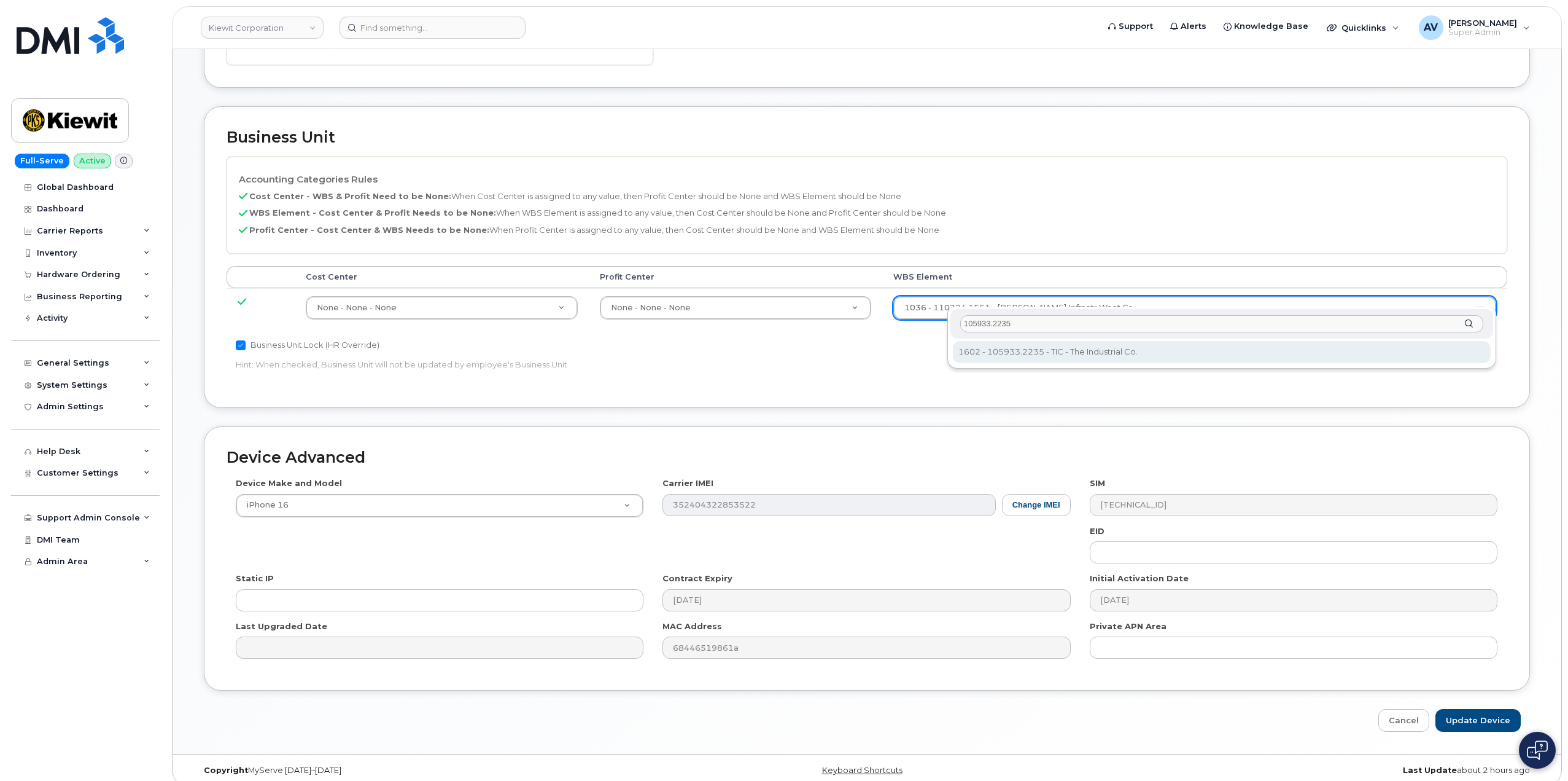
type input "105933.2235"
type input "30169104"
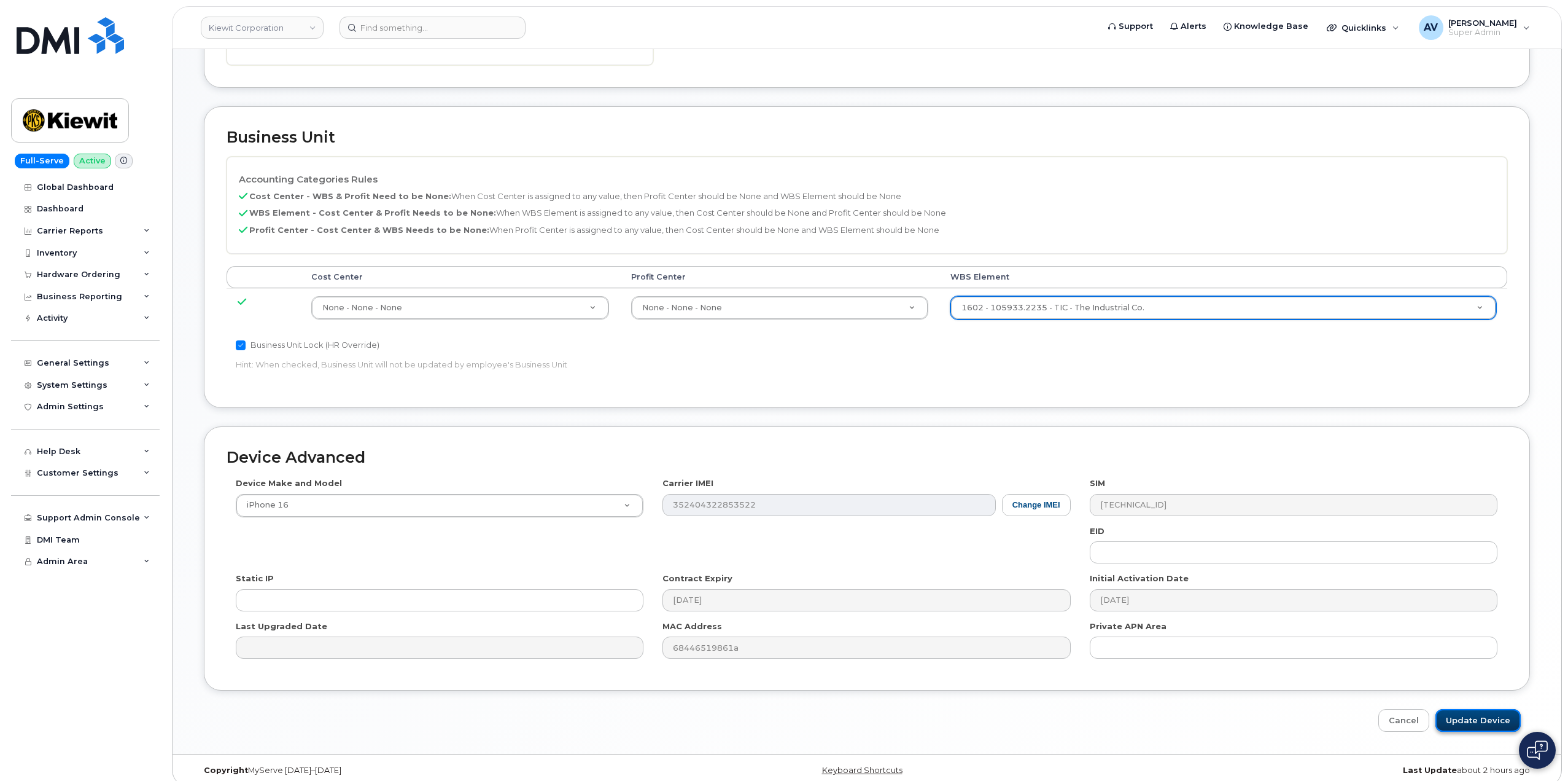
click at [1467, 708] on input "Update Device" at bounding box center [1477, 720] width 85 height 23
type input "Saving..."
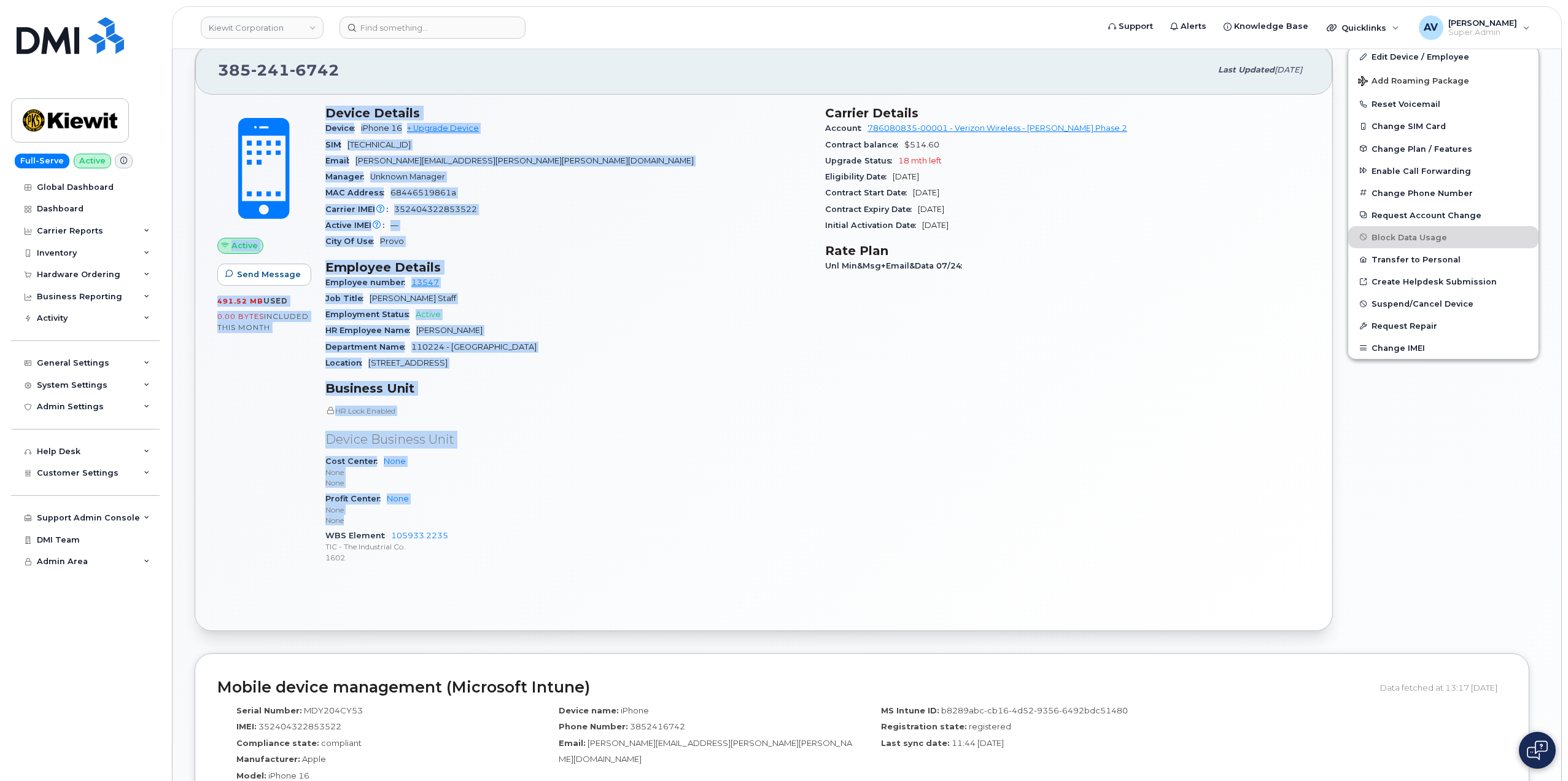
scroll to position [245, 0]
drag, startPoint x: 317, startPoint y: 352, endPoint x: 489, endPoint y: 561, distance: 270.7
click at [489, 561] on div "Active Send Message 491.52 MB  used 0.00 Bytes  included this month Device Deta…" at bounding box center [763, 339] width 1107 height 483
copy div "Active Send Message 491.52 MB  used 0.00 Bytes  included this month Device Deta…"
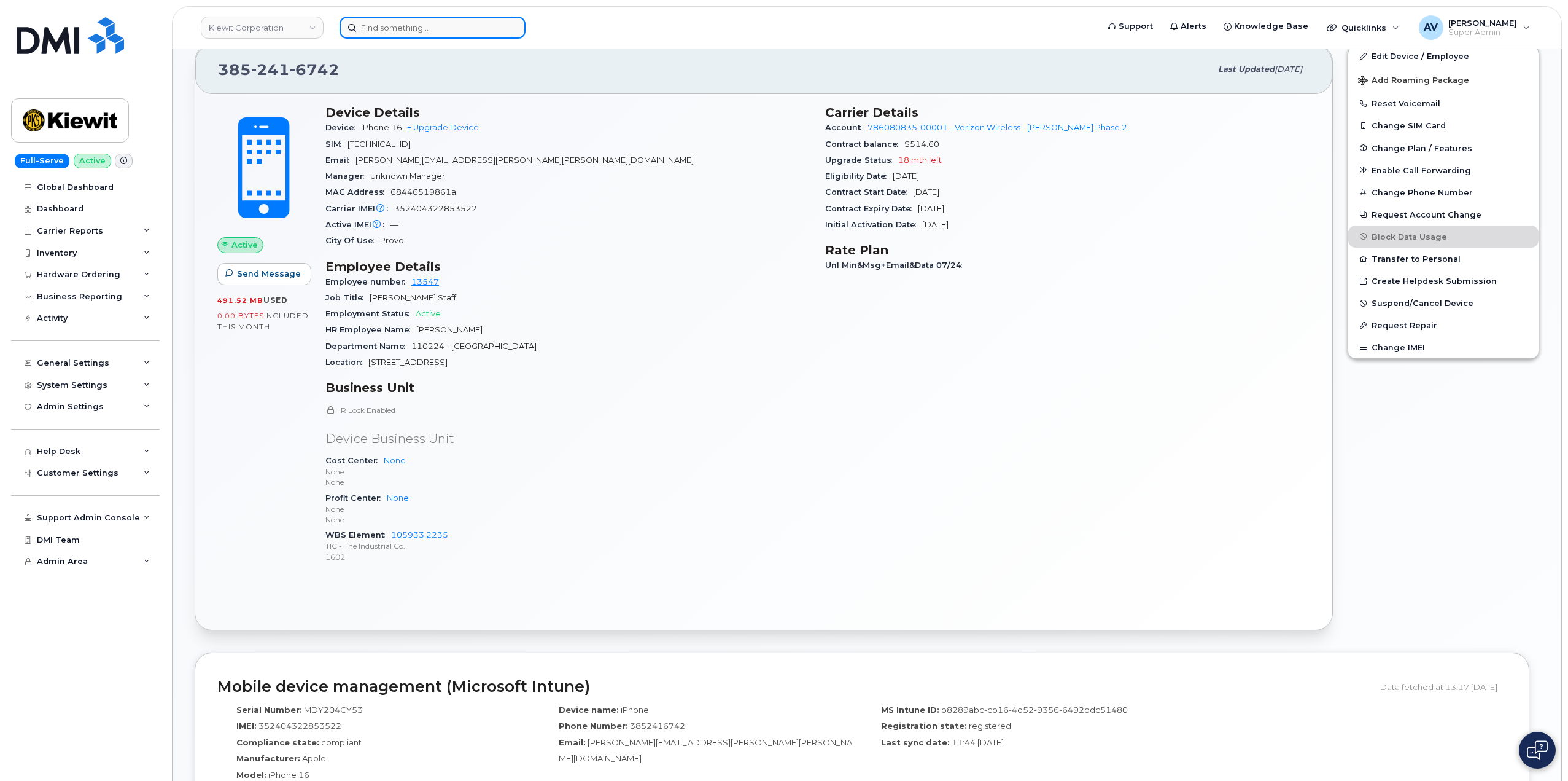
click at [431, 24] on input at bounding box center [432, 28] width 186 height 22
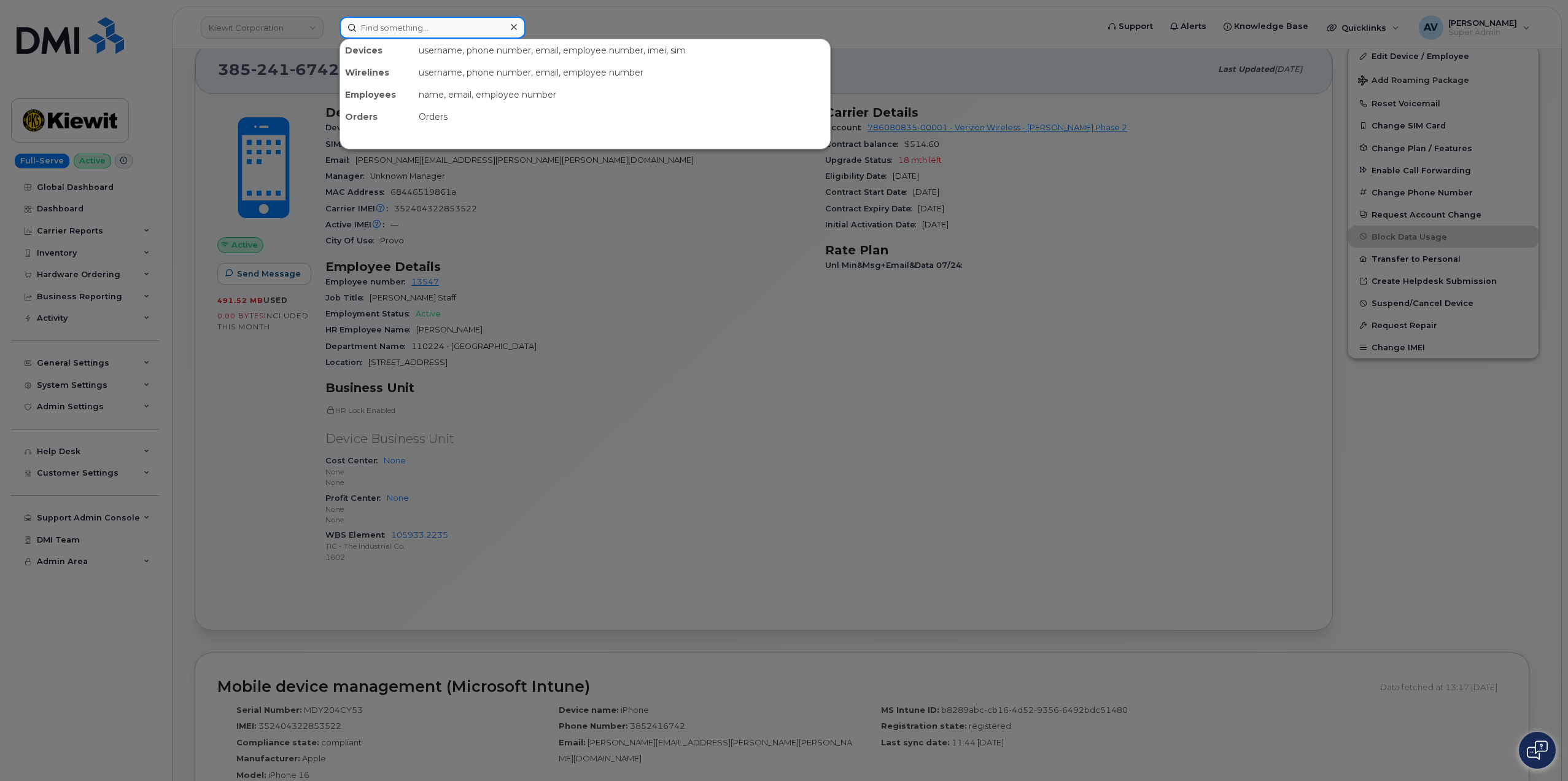
paste input "[PERSON_NAME] Tat [PERSON_NAME]"
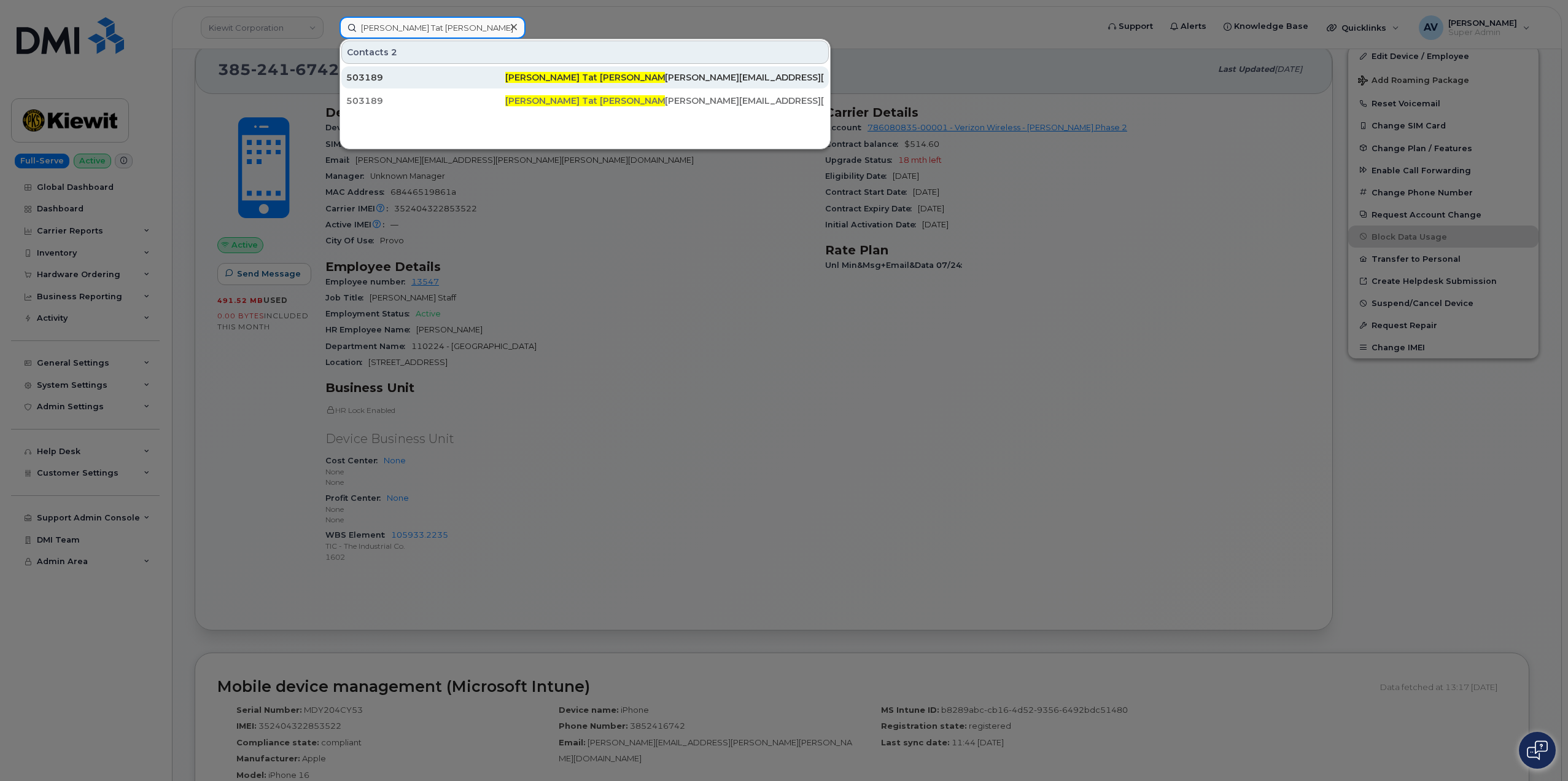
type input "[PERSON_NAME] Tat [PERSON_NAME]"
click at [468, 82] on div "503189" at bounding box center [426, 77] width 159 height 13
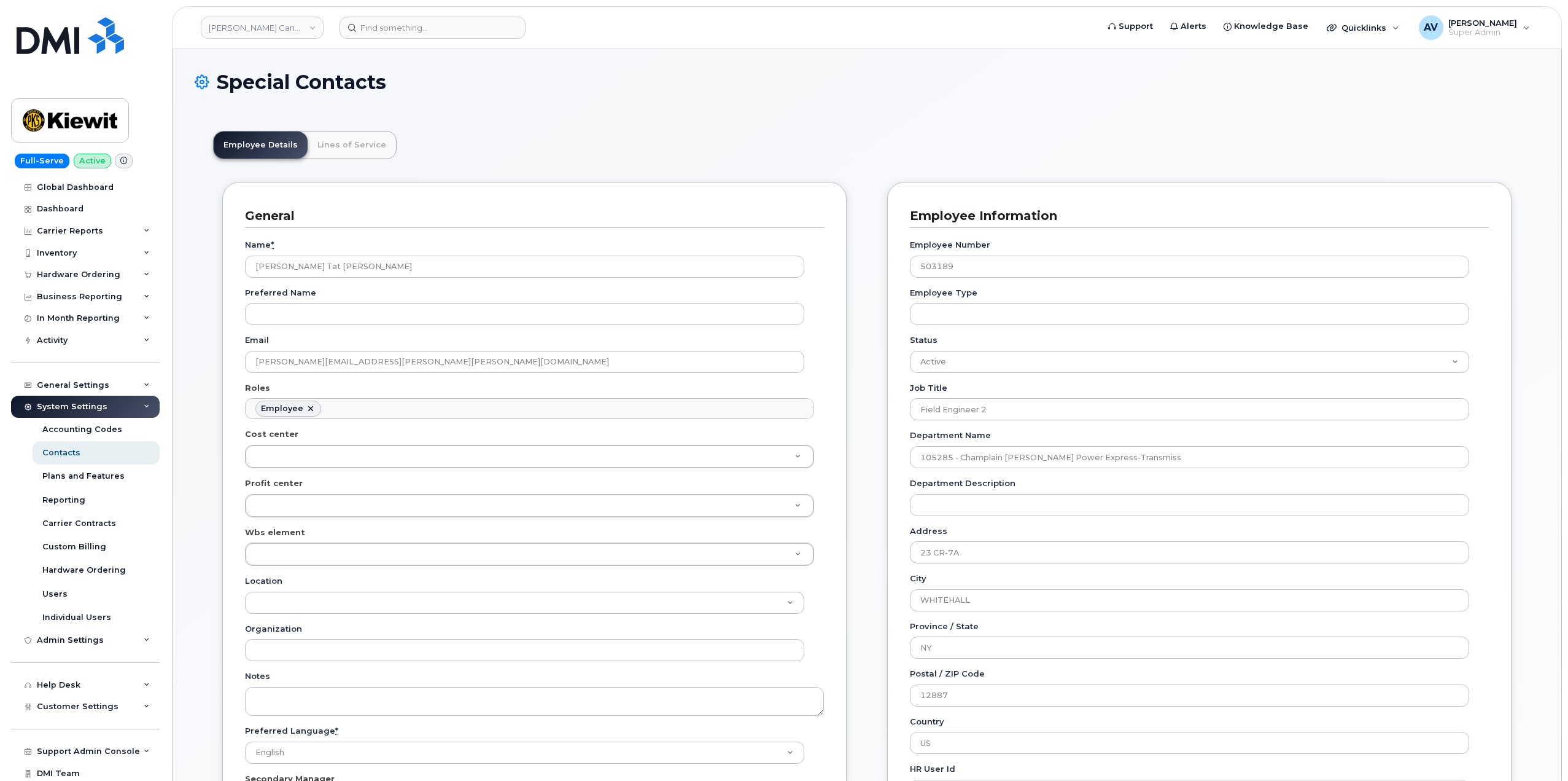
scroll to position [36, 0]
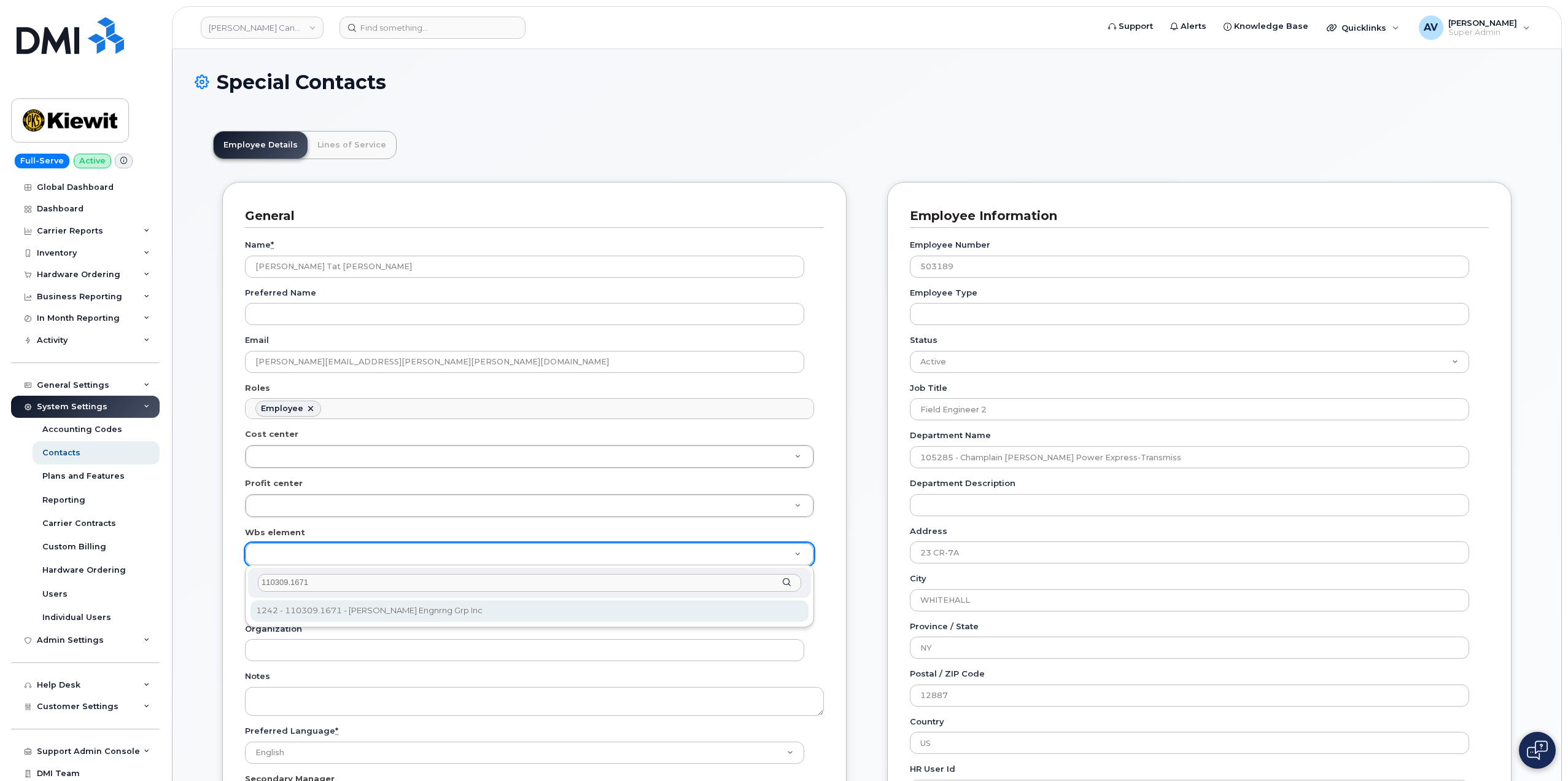
type input "110309.1671"
type input "33471284"
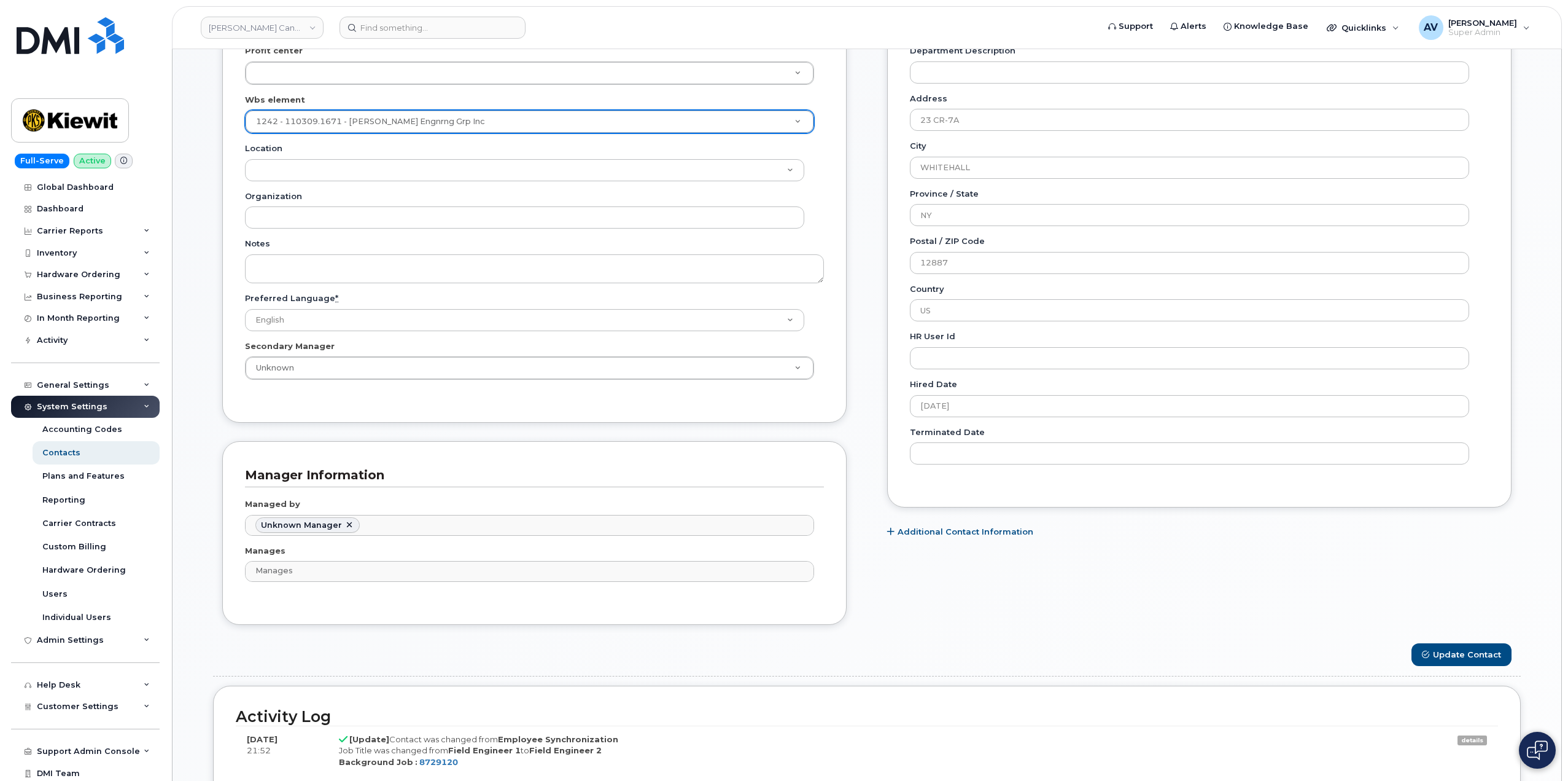
scroll to position [492, 0]
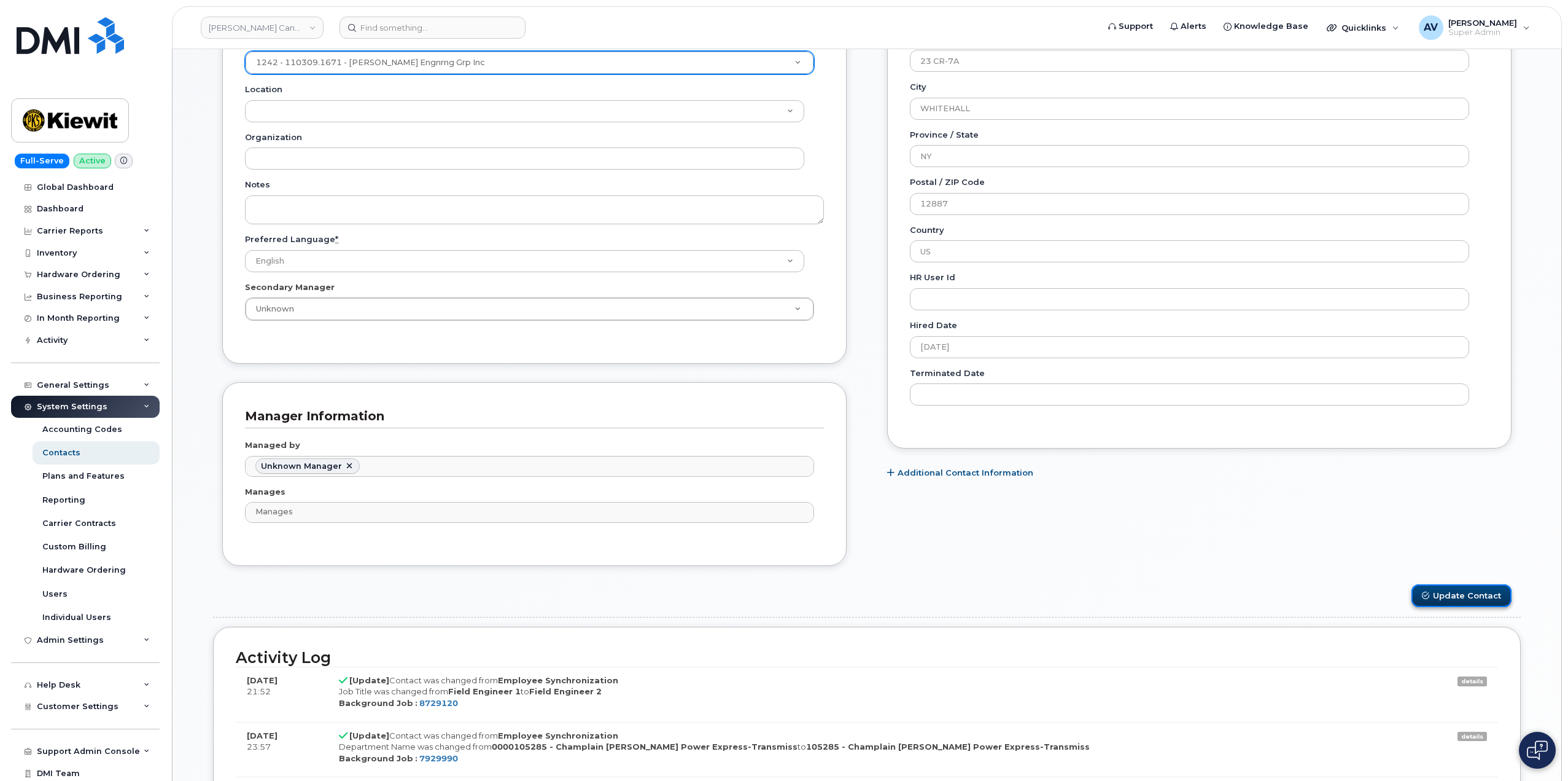
click at [1467, 591] on button "Update Contact" at bounding box center [1461, 596] width 100 height 23
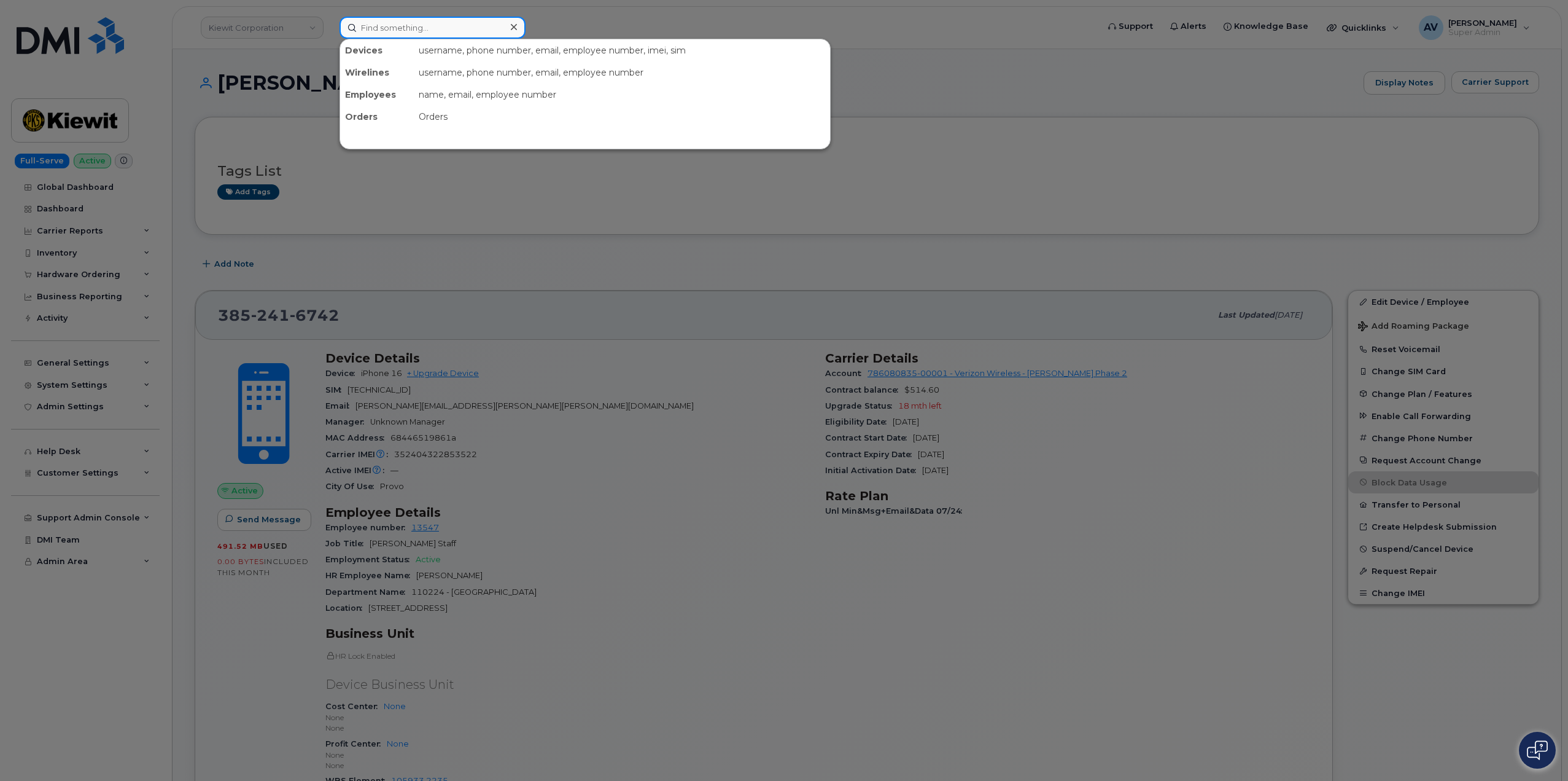
click at [395, 25] on input at bounding box center [432, 28] width 186 height 22
paste input "298915"
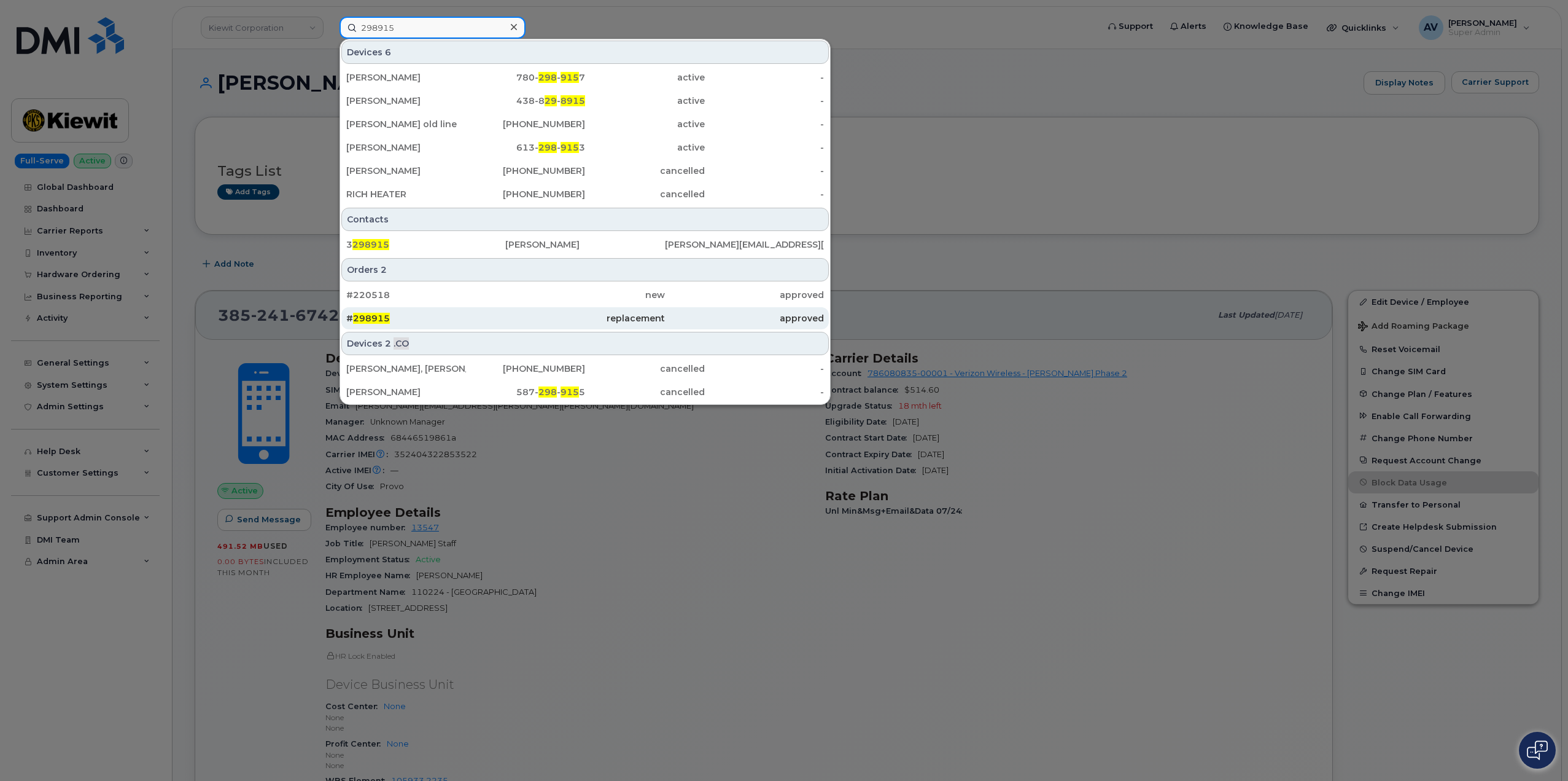
type input "298915"
click at [454, 319] on div "# 298915" at bounding box center [426, 318] width 159 height 13
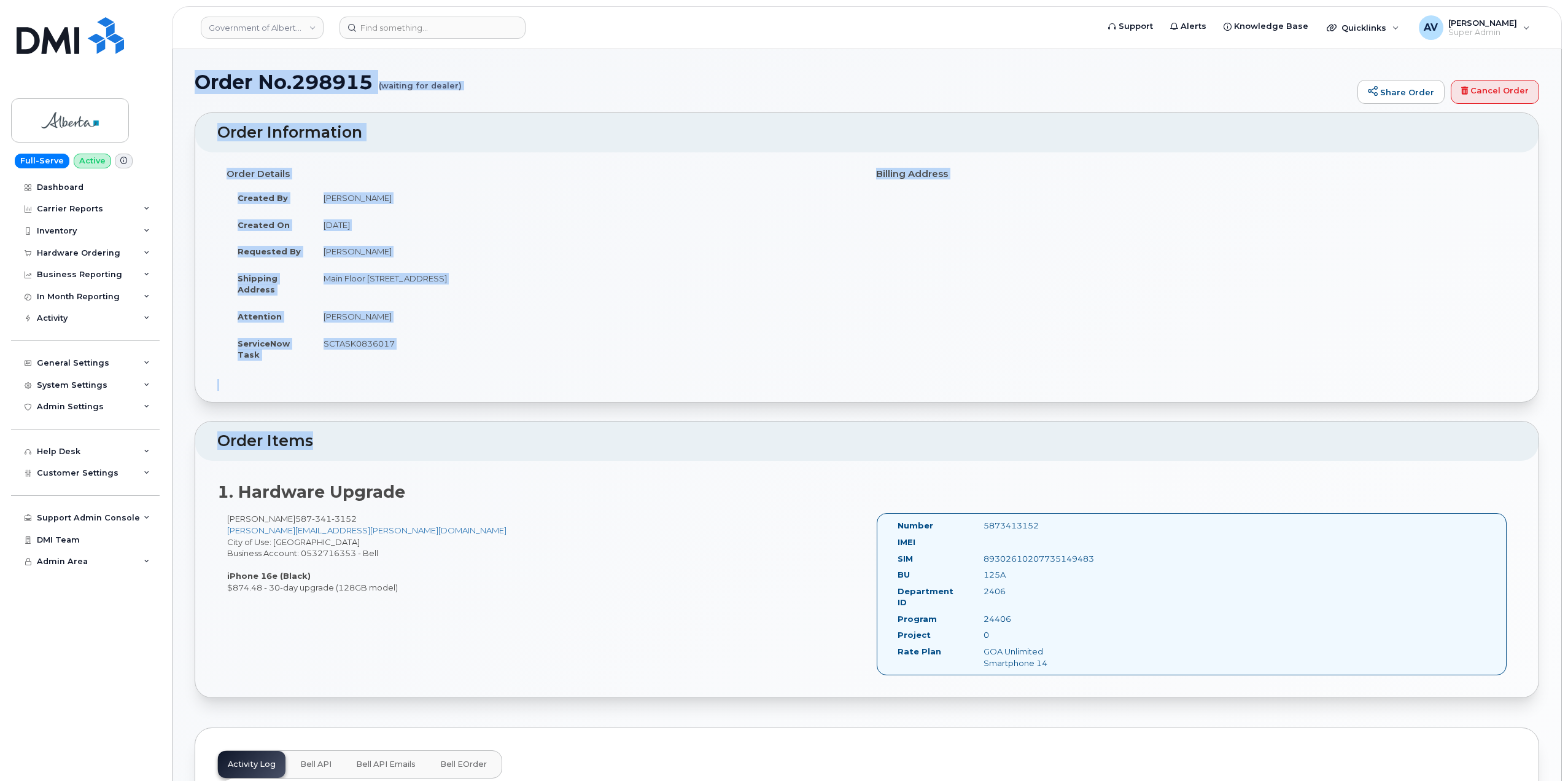
drag, startPoint x: 197, startPoint y: 76, endPoint x: 883, endPoint y: 447, distance: 779.9
click at [883, 447] on h2 "Order Items" at bounding box center [867, 441] width 1299 height 17
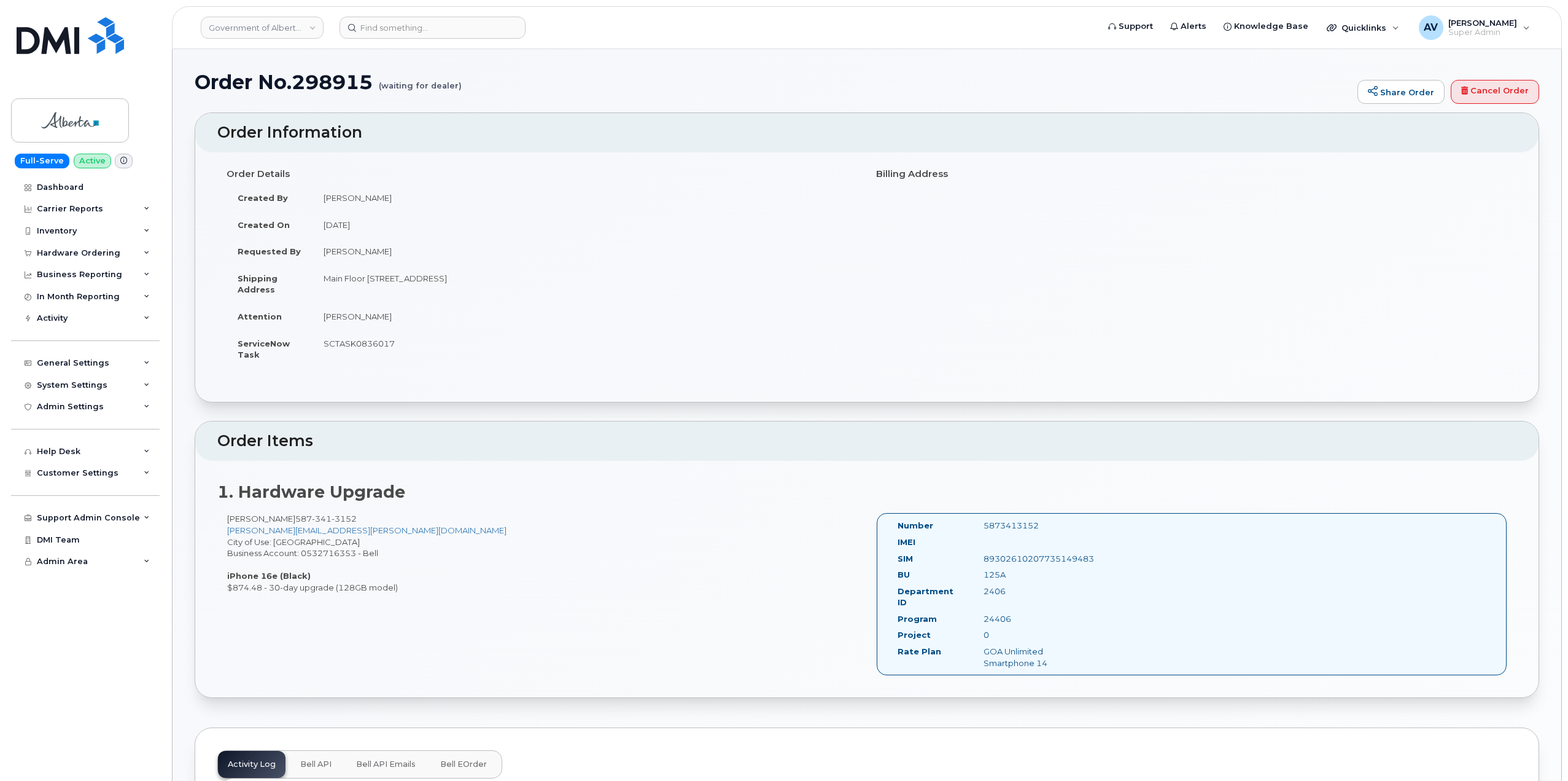
click at [757, 441] on h2 "Order Items" at bounding box center [867, 441] width 1299 height 17
drag, startPoint x: 191, startPoint y: 82, endPoint x: 1143, endPoint y: 536, distance: 1054.7
copy div "Order No.298915 (waiting for dealer) Share Order Cancel Order × Share This Orde…"
